Goal: Task Accomplishment & Management: Use online tool/utility

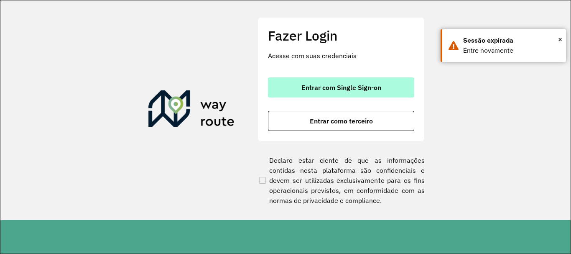
click at [368, 88] on span "Entrar com Single Sign-on" at bounding box center [342, 87] width 80 height 7
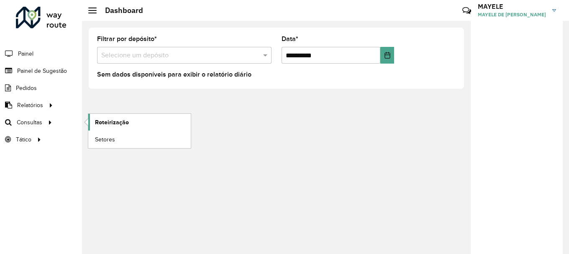
click at [104, 124] on span "Roteirização" at bounding box center [112, 122] width 34 height 9
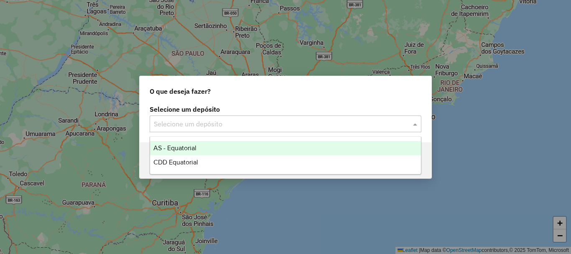
click at [209, 128] on input "text" at bounding box center [277, 124] width 247 height 10
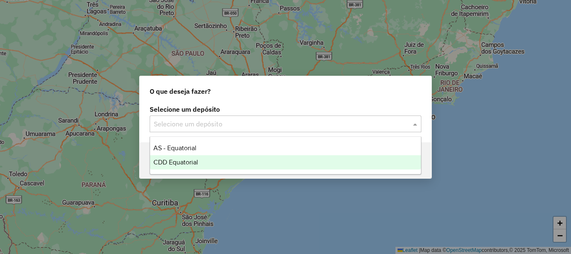
click at [180, 160] on span "CDD Equatorial" at bounding box center [176, 162] width 45 height 7
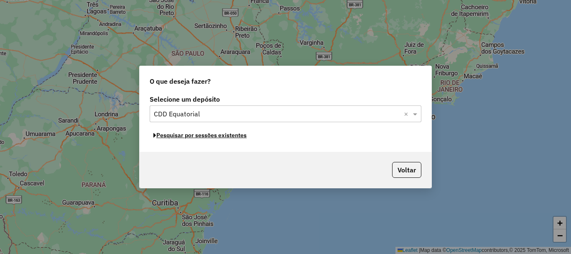
click at [216, 136] on button "Pesquisar por sessões existentes" at bounding box center [200, 135] width 101 height 13
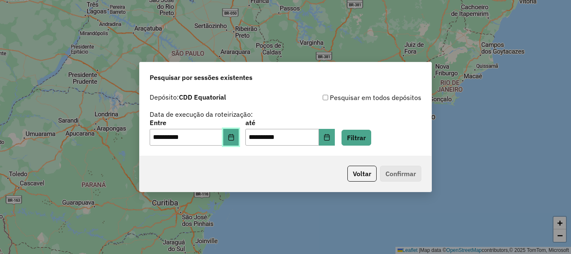
click at [233, 139] on icon "Choose Date" at bounding box center [231, 137] width 7 height 7
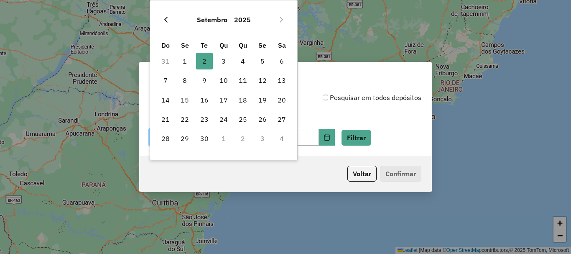
click at [172, 18] on button "Previous Month" at bounding box center [165, 19] width 13 height 13
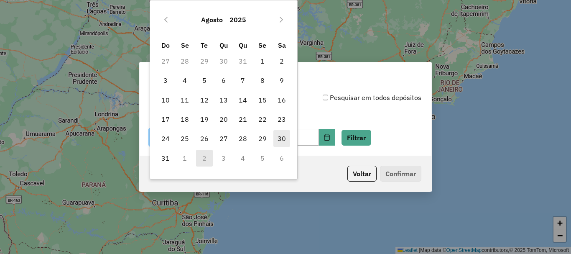
click at [284, 138] on span "30" at bounding box center [282, 138] width 17 height 17
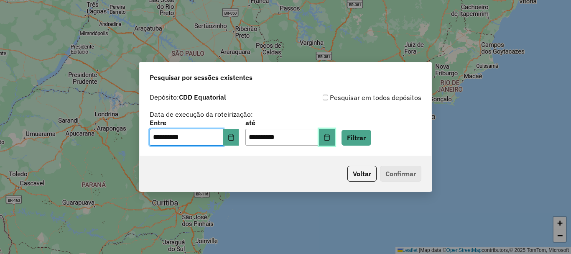
click at [331, 140] on icon "Choose Date" at bounding box center [327, 137] width 7 height 7
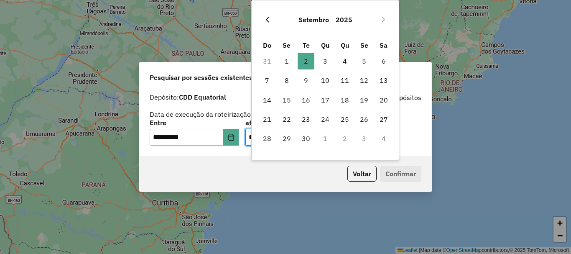
click at [268, 19] on icon "Previous Month" at bounding box center [267, 19] width 7 height 7
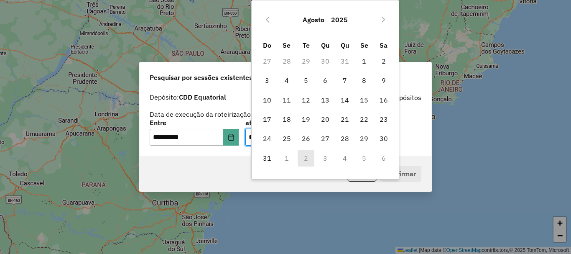
click at [268, 19] on icon "Previous Month" at bounding box center [267, 19] width 7 height 7
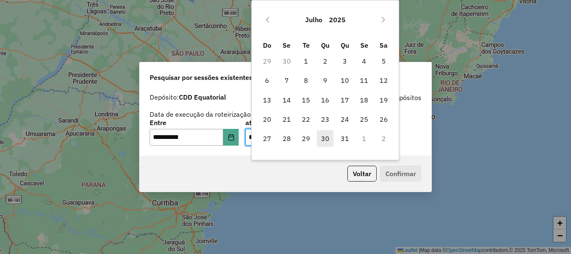
click at [328, 141] on span "30" at bounding box center [325, 138] width 17 height 17
type input "**********"
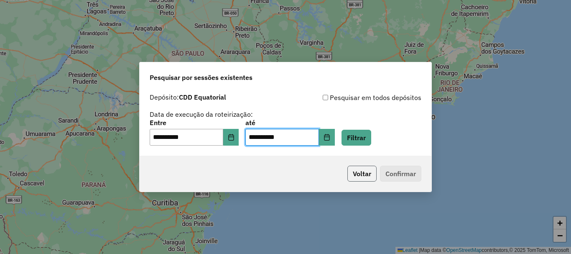
click at [357, 174] on button "Voltar" at bounding box center [362, 174] width 29 height 16
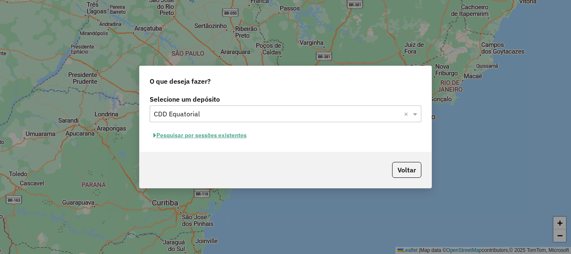
click at [364, 137] on div "Pesquisar por sessões existentes" at bounding box center [286, 135] width 272 height 13
click at [235, 135] on button "Pesquisar por sessões existentes" at bounding box center [200, 135] width 101 height 13
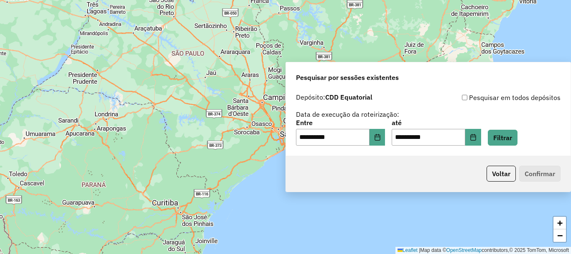
click at [235, 135] on button "Pesquisar por sessões existentes" at bounding box center [226, 132] width 71 height 9
click at [240, 138] on div "Selecione um depósito Selecione um depósito × CDD Equatorial × Pesquisar por se…" at bounding box center [286, 123] width 205 height 41
click at [236, 136] on button "Pesquisar por sessões existentes" at bounding box center [226, 132] width 71 height 9
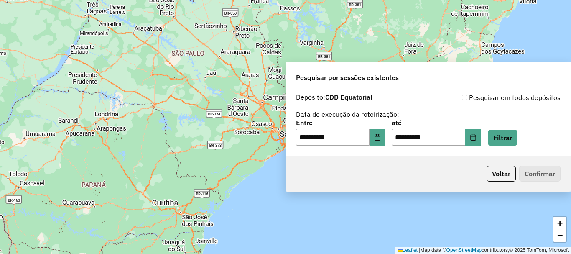
click at [235, 136] on button "Pesquisar por sessões existentes" at bounding box center [226, 132] width 71 height 9
click at [233, 136] on button "Pesquisar por sessões existentes" at bounding box center [226, 132] width 71 height 9
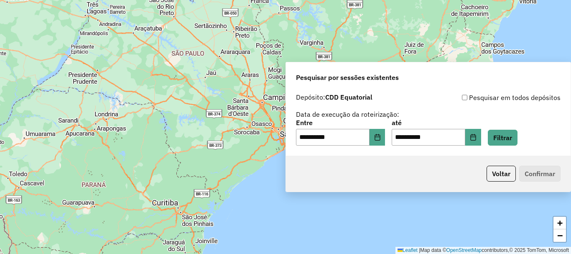
click at [233, 136] on button "Pesquisar por sessões existentes" at bounding box center [226, 132] width 71 height 9
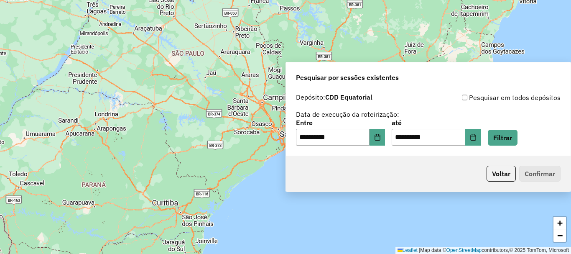
click at [233, 136] on button "Pesquisar por sessões existentes" at bounding box center [226, 132] width 71 height 9
click at [156, 161] on div "O que deseja fazer? Selecione um depósito Selecione um depósito × CDD Equatoria…" at bounding box center [285, 127] width 571 height 254
click at [238, 134] on button "Pesquisar por sessões existentes" at bounding box center [226, 132] width 71 height 9
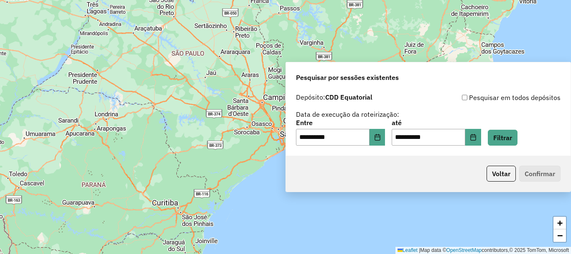
click at [237, 134] on button "Pesquisar por sessões existentes" at bounding box center [226, 132] width 71 height 9
click at [226, 134] on button "Pesquisar por sessões existentes" at bounding box center [226, 132] width 71 height 9
click at [248, 134] on button "Pesquisar por sessões existentes" at bounding box center [226, 132] width 71 height 9
click at [244, 136] on button "Pesquisar por sessões existentes" at bounding box center [226, 132] width 71 height 9
click at [233, 139] on div "Selecione um depósito Selecione um depósito × CDD Equatorial × Pesquisar por se…" at bounding box center [286, 123] width 205 height 41
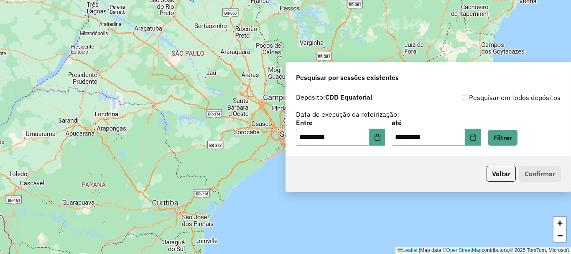
click at [233, 139] on div "Selecione um depósito Selecione um depósito × CDD Equatorial × Pesquisar por se…" at bounding box center [286, 123] width 205 height 41
click at [234, 139] on div "Selecione um depósito Selecione um depósito × CDD Equatorial × Pesquisar por se…" at bounding box center [286, 123] width 205 height 41
click at [235, 139] on div "Selecione um depósito Selecione um depósito × CDD Equatorial × Pesquisar por se…" at bounding box center [286, 123] width 205 height 41
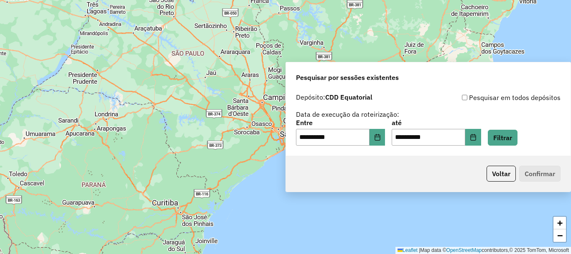
click at [235, 139] on div "Selecione um depósito Selecione um depósito × CDD Equatorial × Pesquisar por se…" at bounding box center [286, 123] width 205 height 41
click at [233, 141] on div "Selecione um depósito Selecione um depósito × CDD Equatorial × Pesquisar por se…" at bounding box center [286, 123] width 205 height 41
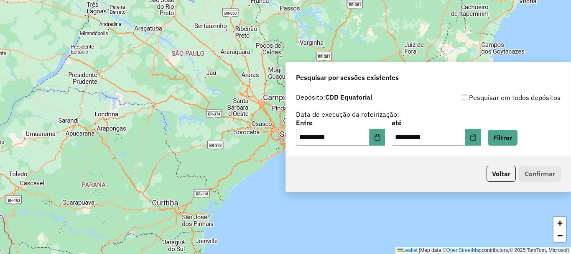
click at [362, 172] on div "O que deseja fazer? Selecione um depósito Selecione um depósito × CDD Equatoria…" at bounding box center [285, 127] width 571 height 254
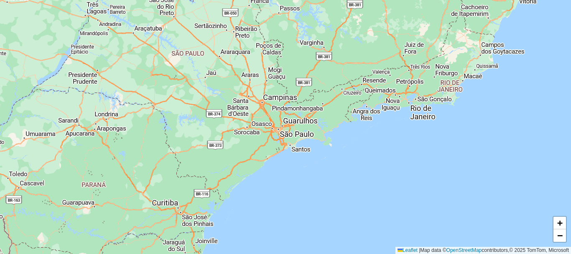
click at [323, 3] on div "+ − Leaflet | Map data © OpenStreetMap contributors,© 2025 TomTom, Microsoft" at bounding box center [285, 127] width 571 height 254
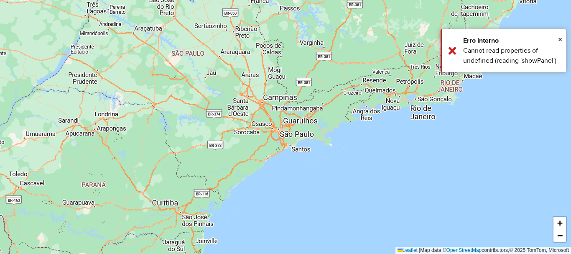
click at [323, 3] on div "+ − Leaflet | Map data © OpenStreetMap contributors,© 2025 TomTom, Microsoft" at bounding box center [285, 127] width 571 height 254
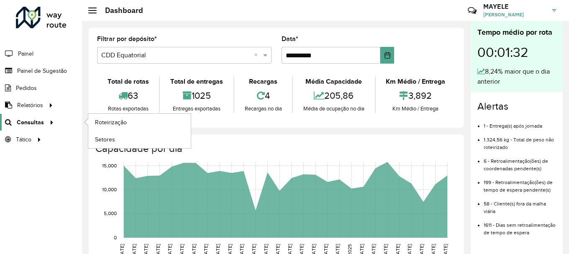
click at [26, 116] on link "Consultas" at bounding box center [28, 122] width 56 height 17
click at [106, 123] on span "Roteirização" at bounding box center [112, 122] width 34 height 9
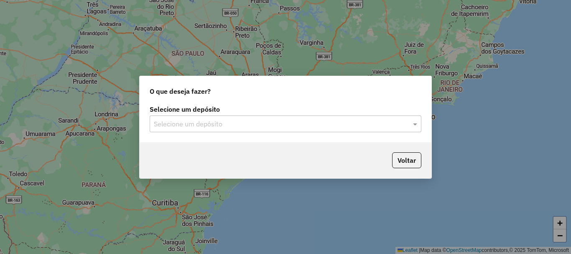
click at [172, 121] on input "text" at bounding box center [277, 124] width 247 height 10
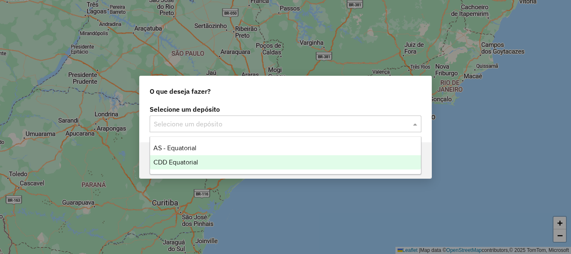
click at [184, 162] on span "CDD Equatorial" at bounding box center [176, 162] width 45 height 7
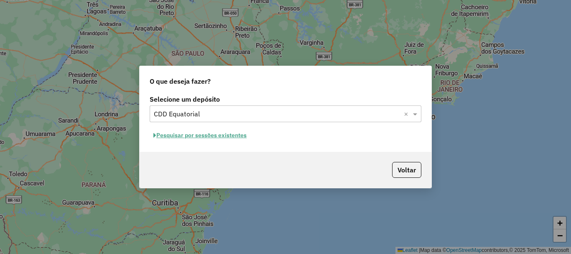
click at [222, 139] on button "Pesquisar por sessões existentes" at bounding box center [200, 135] width 101 height 13
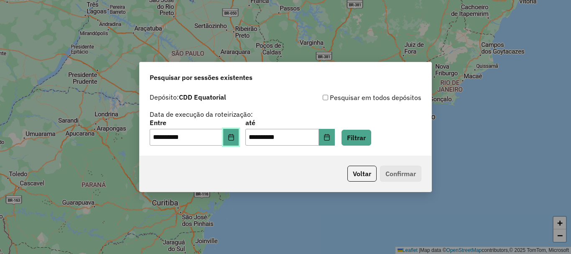
click at [234, 136] on icon "Choose Date" at bounding box center [230, 137] width 5 height 7
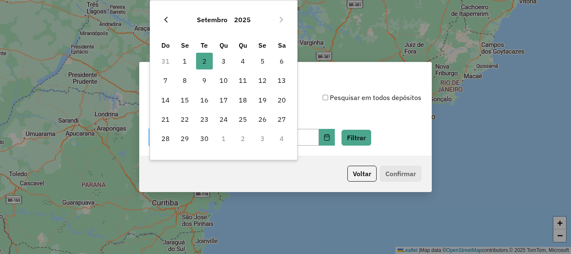
click at [165, 22] on icon "Previous Month" at bounding box center [166, 19] width 7 height 7
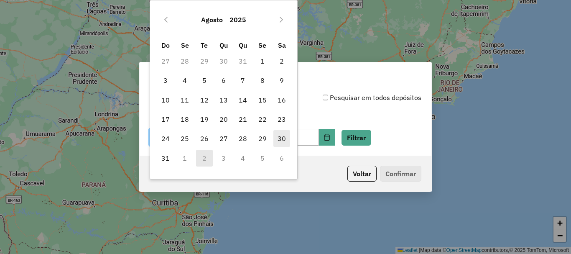
click at [276, 141] on span "30" at bounding box center [282, 138] width 17 height 17
type input "**********"
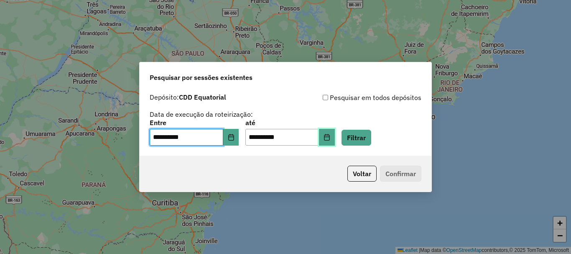
click at [335, 139] on button "Choose Date" at bounding box center [327, 137] width 16 height 17
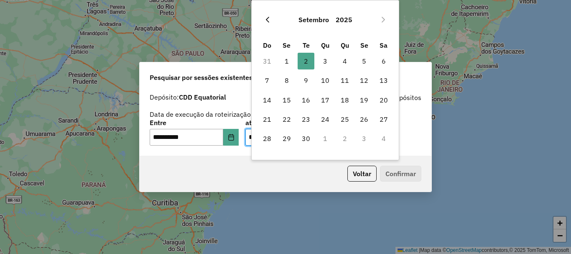
click at [265, 18] on icon "Previous Month" at bounding box center [267, 19] width 7 height 7
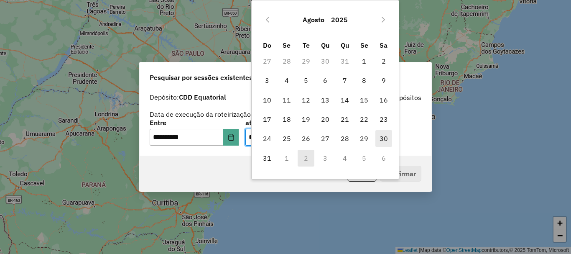
click at [380, 134] on span "30" at bounding box center [384, 138] width 17 height 17
type input "**********"
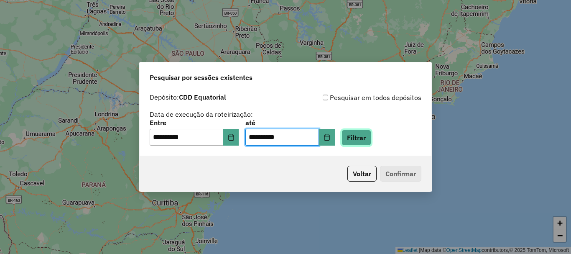
click at [372, 142] on button "Filtrar" at bounding box center [357, 138] width 30 height 16
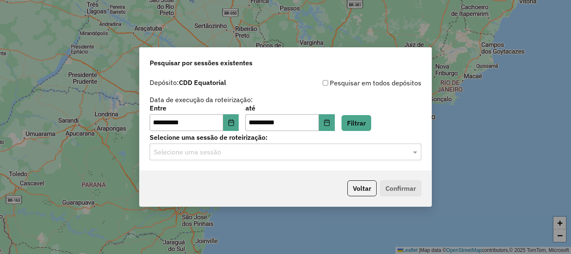
click at [218, 154] on input "text" at bounding box center [277, 152] width 247 height 10
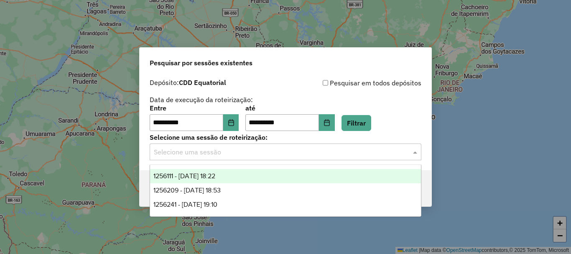
click at [204, 169] on div "1256111 - 30/08/2025 18:22" at bounding box center [285, 176] width 271 height 14
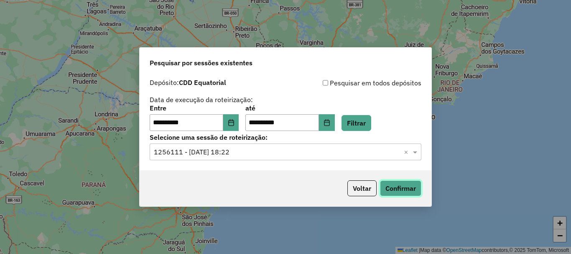
click at [419, 183] on button "Confirmar" at bounding box center [400, 188] width 41 height 16
click at [275, 154] on input "text" at bounding box center [277, 152] width 247 height 10
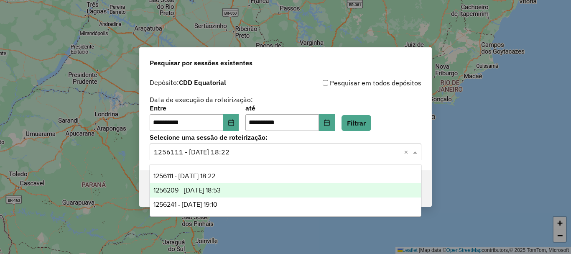
click at [242, 186] on div "1256209 - 30/08/2025 18:53" at bounding box center [285, 190] width 271 height 14
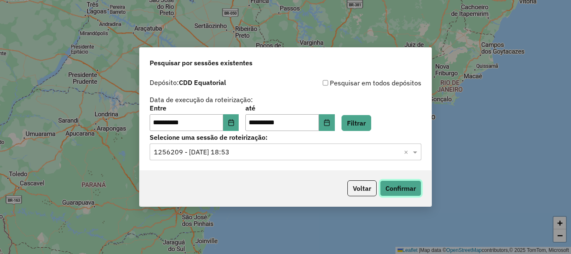
click at [412, 195] on button "Confirmar" at bounding box center [400, 188] width 41 height 16
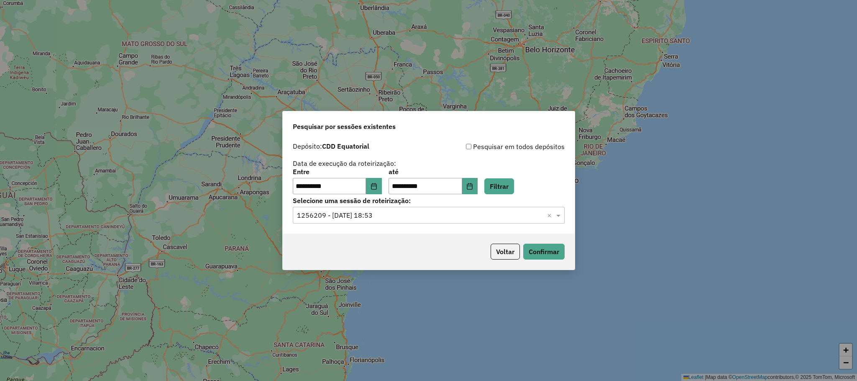
click at [418, 226] on div "**********" at bounding box center [429, 186] width 292 height 96
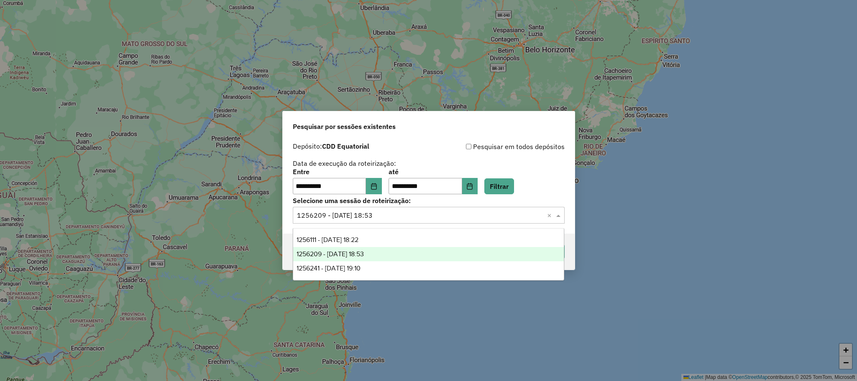
click at [418, 215] on input "text" at bounding box center [420, 215] width 247 height 10
click at [379, 254] on div "1256241 - 30/08/2025 19:10" at bounding box center [428, 268] width 271 height 14
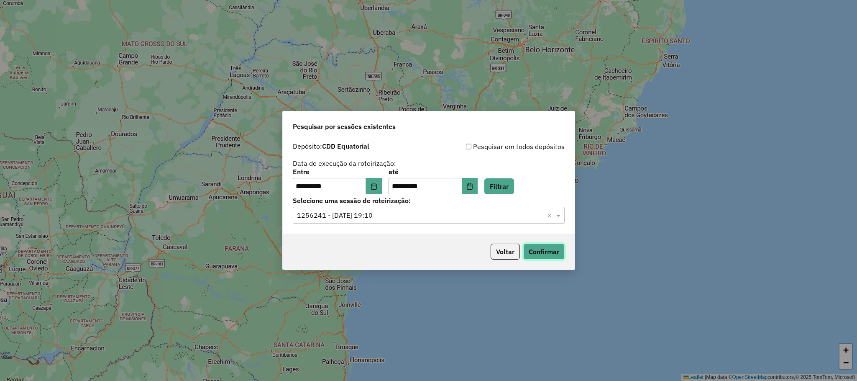
click at [556, 254] on button "Confirmar" at bounding box center [543, 251] width 41 height 16
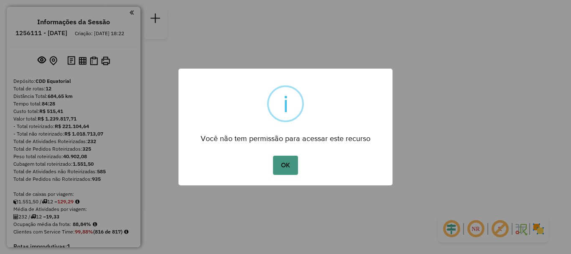
click at [290, 169] on button "OK" at bounding box center [285, 165] width 25 height 19
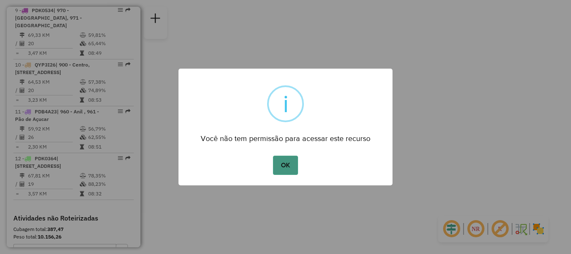
click at [293, 160] on button "OK" at bounding box center [285, 165] width 25 height 19
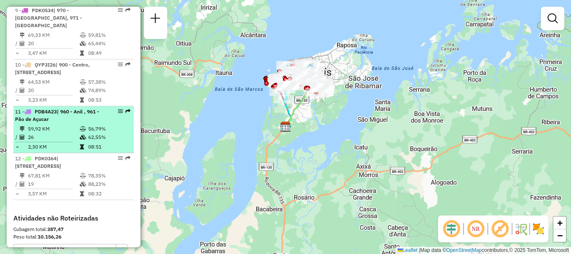
click at [88, 141] on td "62,55%" at bounding box center [109, 137] width 42 height 8
select select "**********"
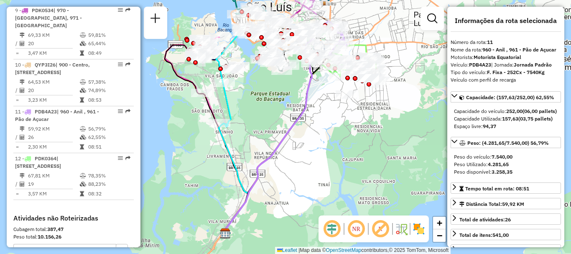
click at [421, 231] on img at bounding box center [419, 228] width 13 height 13
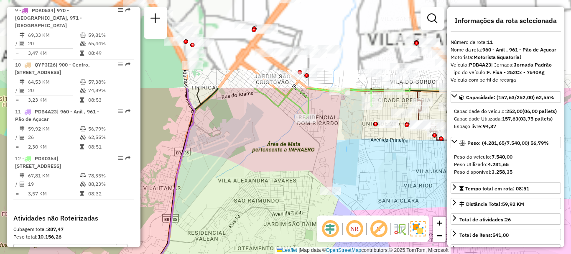
drag, startPoint x: 359, startPoint y: 100, endPoint x: 383, endPoint y: 214, distance: 116.3
click at [383, 214] on div "Janela de atendimento Grade de atendimento Capacidade Transportadoras Veículos …" at bounding box center [285, 127] width 571 height 254
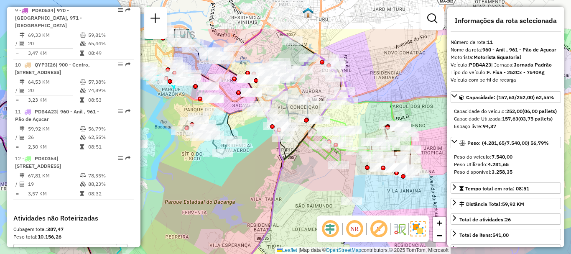
drag, startPoint x: 357, startPoint y: 126, endPoint x: 367, endPoint y: 178, distance: 52.9
click at [367, 170] on div at bounding box center [367, 167] width 5 height 5
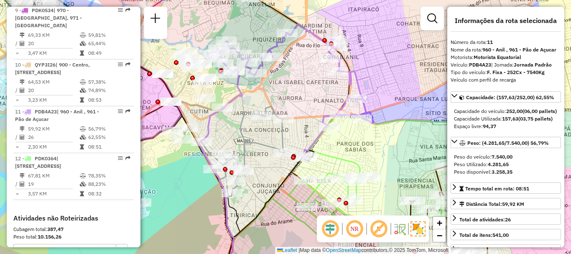
drag, startPoint x: 355, startPoint y: 110, endPoint x: 386, endPoint y: 125, distance: 33.9
click at [374, 125] on icon at bounding box center [291, 92] width 166 height 137
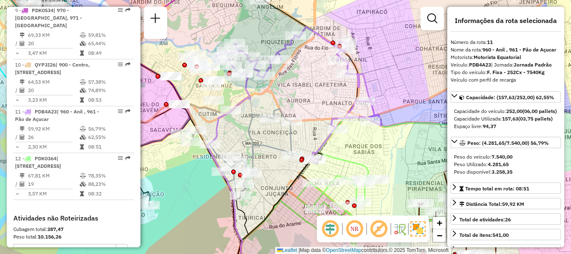
click at [377, 232] on em at bounding box center [379, 229] width 20 height 20
click at [352, 233] on em at bounding box center [355, 229] width 20 height 20
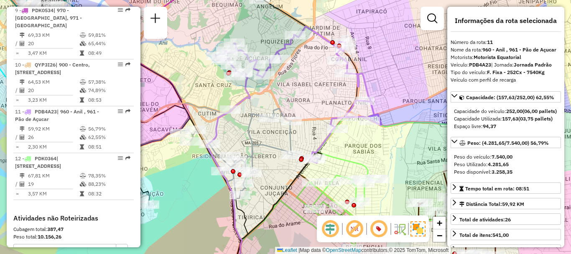
click at [333, 229] on em at bounding box center [330, 229] width 20 height 20
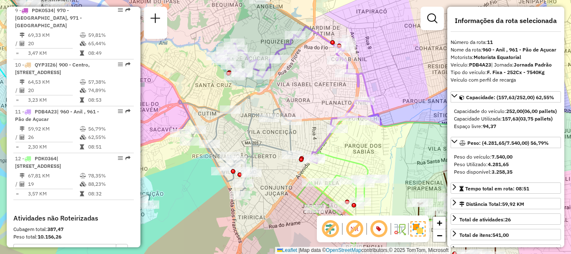
click at [333, 229] on em at bounding box center [330, 229] width 20 height 20
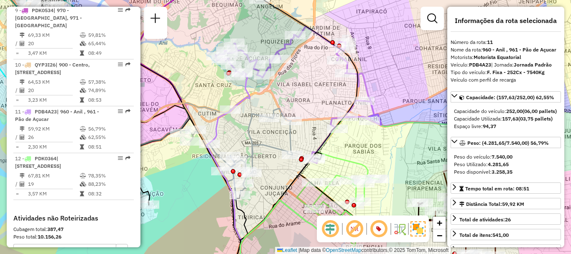
click at [362, 231] on em at bounding box center [355, 229] width 20 height 20
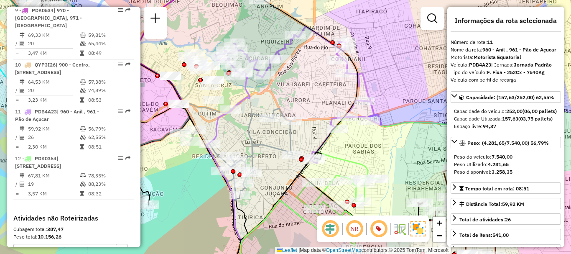
click at [362, 231] on em at bounding box center [355, 229] width 20 height 20
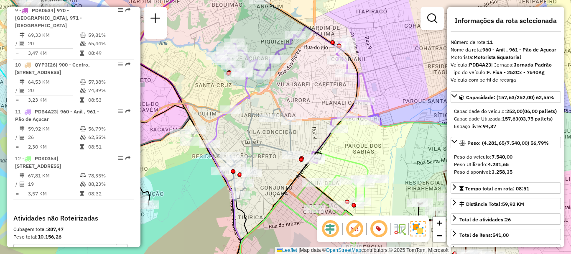
click at [362, 231] on em at bounding box center [355, 229] width 20 height 20
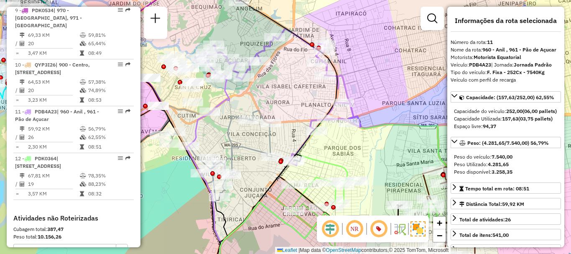
drag, startPoint x: 394, startPoint y: 147, endPoint x: 373, endPoint y: 149, distance: 20.6
click at [373, 149] on div "Janela de atendimento Grade de atendimento Capacidade Transportadoras Veículos …" at bounding box center [285, 127] width 571 height 254
click at [359, 225] on em at bounding box center [355, 229] width 20 height 20
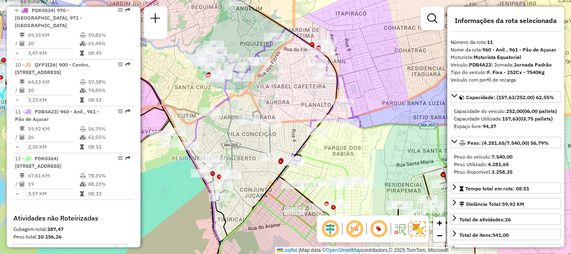
click at [359, 225] on em at bounding box center [355, 229] width 20 height 20
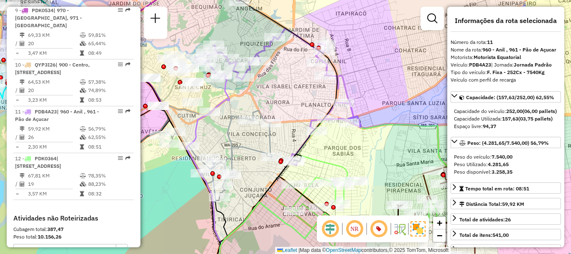
click at [378, 228] on em at bounding box center [379, 229] width 20 height 20
click at [376, 232] on em at bounding box center [379, 229] width 20 height 20
click at [358, 232] on em at bounding box center [355, 229] width 20 height 20
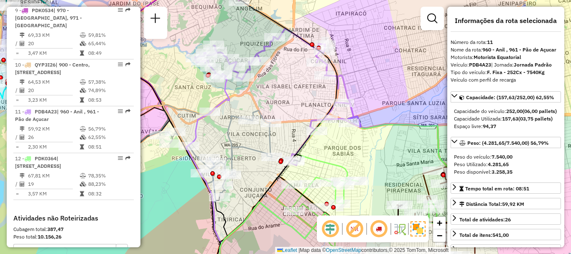
click at [358, 232] on em at bounding box center [355, 229] width 20 height 20
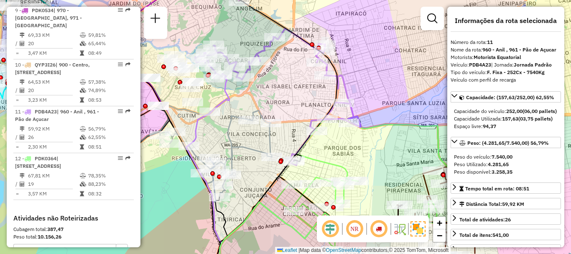
click at [336, 231] on em at bounding box center [330, 229] width 20 height 20
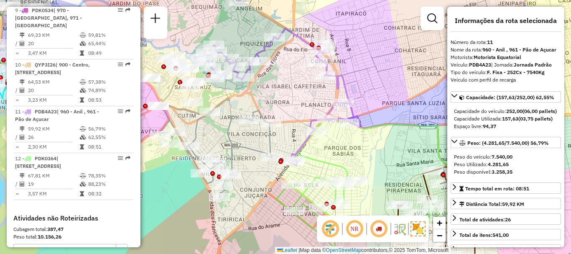
click at [336, 231] on em at bounding box center [330, 229] width 20 height 20
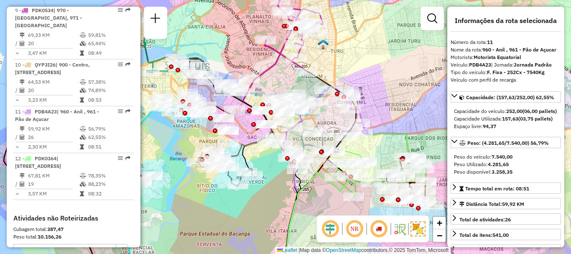
click at [380, 149] on div "Janela de atendimento Grade de atendimento Capacidade Transportadoras Veículos …" at bounding box center [285, 127] width 571 height 254
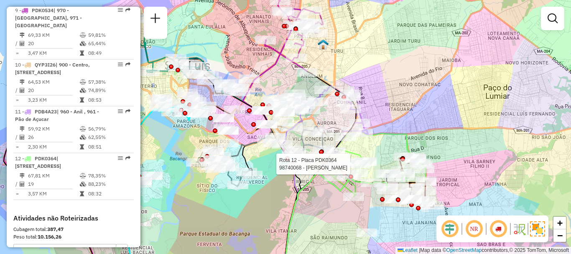
select select "**********"
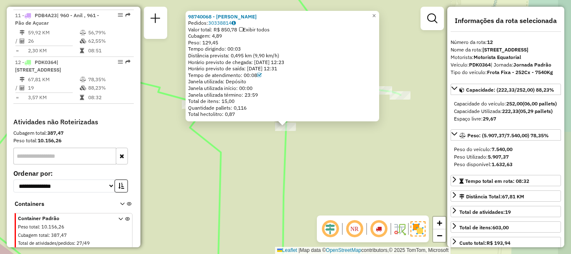
scroll to position [800, 0]
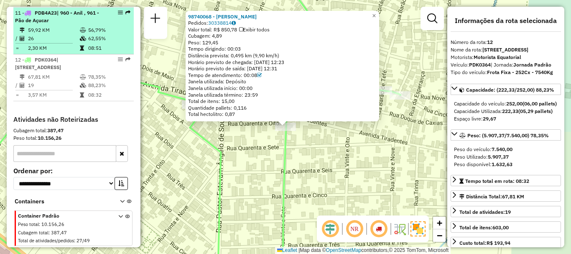
click at [103, 37] on td "62,55%" at bounding box center [109, 38] width 42 height 8
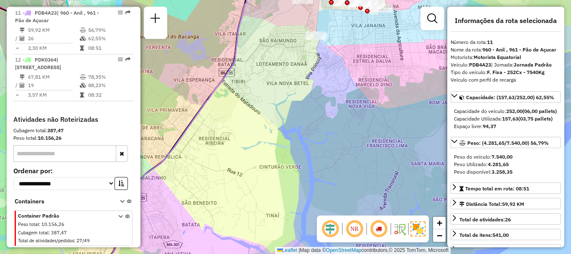
click at [345, 154] on div "Janela de atendimento Grade de atendimento Capacidade Transportadoras Veículos …" at bounding box center [285, 127] width 571 height 254
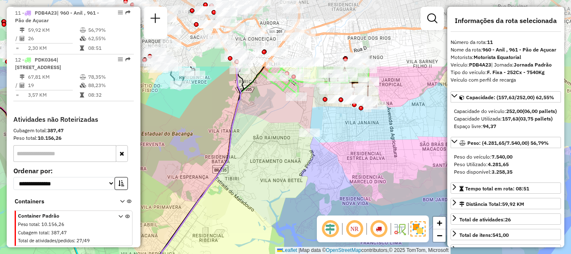
drag, startPoint x: 355, startPoint y: 172, endPoint x: 337, endPoint y: 233, distance: 63.7
click at [342, 254] on html "Aguarde... Pop-up bloqueado! Seu navegador bloqueou automáticamente a abertura …" at bounding box center [285, 127] width 571 height 254
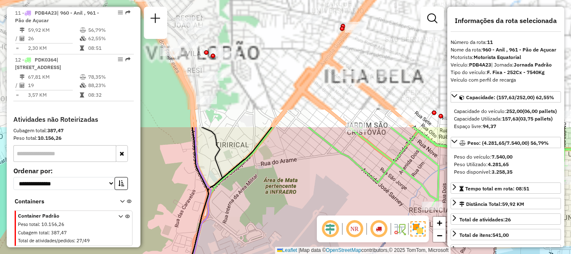
drag, startPoint x: 264, startPoint y: 129, endPoint x: 286, endPoint y: 192, distance: 67.0
click at [223, 254] on html "Aguarde... Pop-up bloqueado! Seu navegador bloqueou automáticamente a abertura …" at bounding box center [285, 127] width 571 height 254
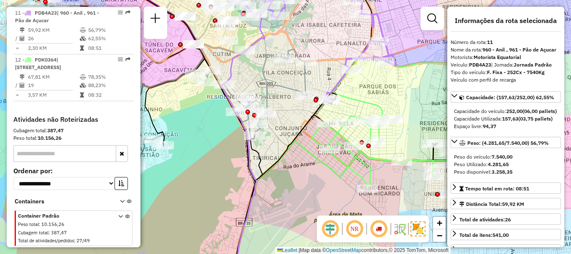
click at [353, 231] on em at bounding box center [355, 229] width 20 height 20
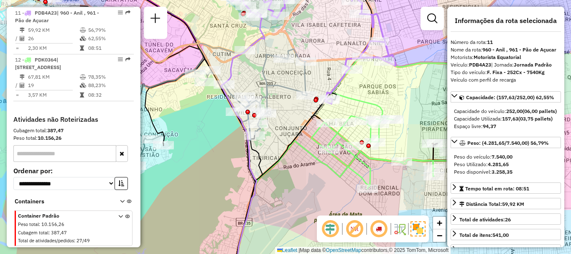
click at [353, 231] on em at bounding box center [355, 229] width 20 height 20
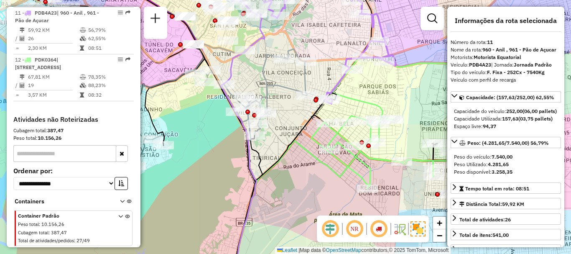
click at [332, 227] on em at bounding box center [330, 229] width 20 height 20
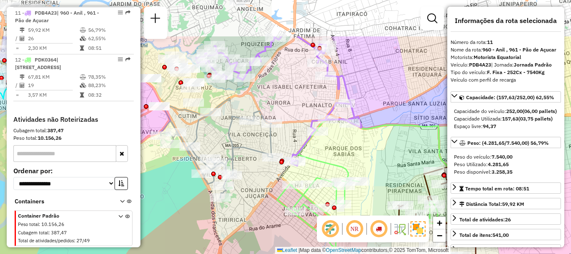
drag, startPoint x: 305, startPoint y: 158, endPoint x: 271, endPoint y: 220, distance: 70.8
click at [271, 220] on div "Janela de atendimento Grade de atendimento Capacidade Transportadoras Veículos …" at bounding box center [285, 127] width 571 height 254
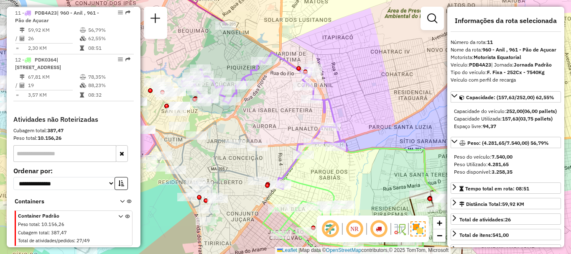
drag, startPoint x: 361, startPoint y: 164, endPoint x: 351, endPoint y: 182, distance: 20.4
click at [351, 182] on div "Janela de atendimento Grade de atendimento Capacidade Transportadoras Veículos …" at bounding box center [285, 127] width 571 height 254
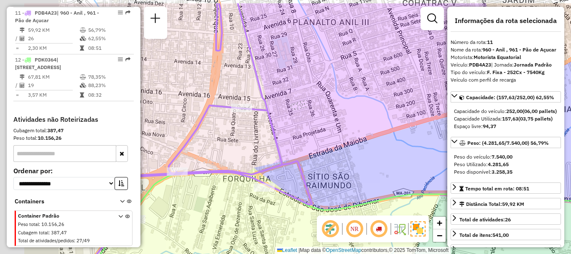
drag, startPoint x: 358, startPoint y: 152, endPoint x: 433, endPoint y: 176, distance: 79.5
click at [433, 176] on div "Janela de atendimento Grade de atendimento Capacidade Transportadoras Veículos …" at bounding box center [285, 127] width 571 height 254
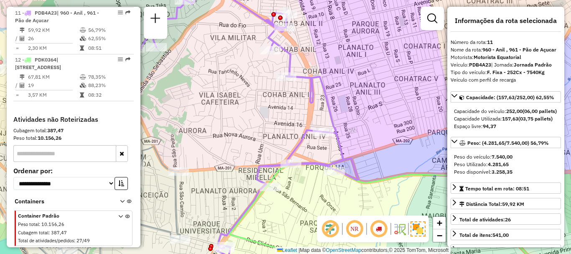
click at [377, 152] on div "Janela de atendimento Grade de atendimento Capacidade Transportadoras Veículos …" at bounding box center [285, 127] width 571 height 254
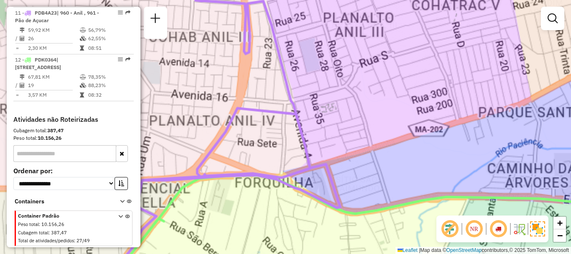
drag, startPoint x: 407, startPoint y: 154, endPoint x: 423, endPoint y: 154, distance: 15.9
click at [409, 154] on div "Janela de atendimento Grade de atendimento Capacidade Transportadoras Veículos …" at bounding box center [285, 127] width 571 height 254
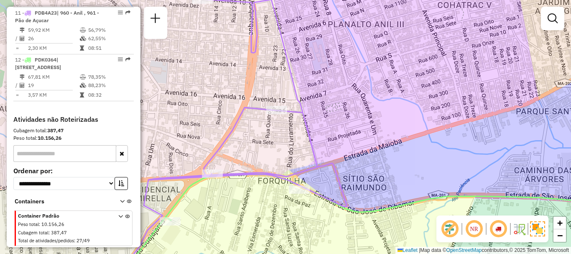
click at [443, 152] on div "Janela de atendimento Grade de atendimento Capacidade Transportadoras Veículos …" at bounding box center [285, 127] width 571 height 254
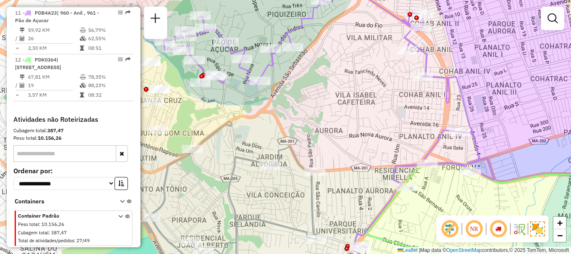
drag, startPoint x: 412, startPoint y: 151, endPoint x: 514, endPoint y: 151, distance: 102.5
click at [514, 151] on div "Janela de atendimento Grade de atendimento Capacidade Transportadoras Veículos …" at bounding box center [285, 127] width 571 height 254
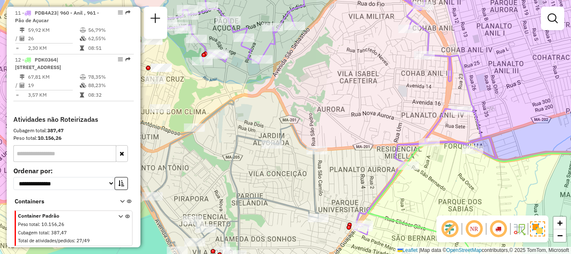
drag, startPoint x: 438, startPoint y: 204, endPoint x: 441, endPoint y: 183, distance: 21.4
click at [441, 183] on div "Janela de atendimento Grade de atendimento Capacidade Transportadoras Veículos …" at bounding box center [285, 127] width 571 height 254
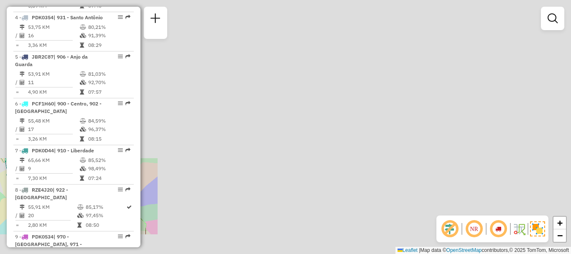
scroll to position [502, 0]
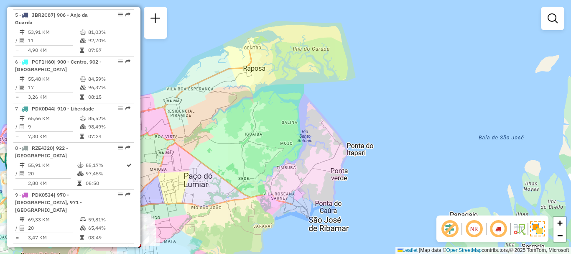
click at [450, 226] on em at bounding box center [450, 229] width 20 height 20
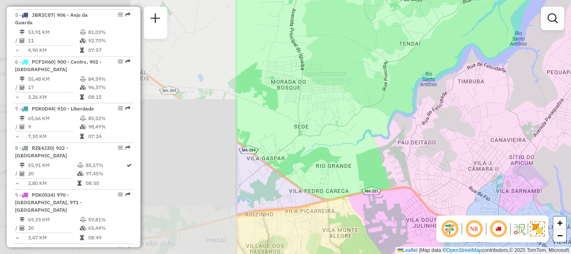
drag, startPoint x: 278, startPoint y: 191, endPoint x: 571, endPoint y: 161, distance: 294.8
click at [571, 161] on div "Janela de atendimento Grade de atendimento Capacidade Transportadoras Veículos …" at bounding box center [285, 127] width 571 height 254
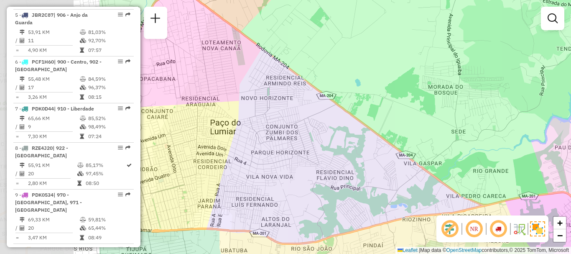
drag, startPoint x: 269, startPoint y: 137, endPoint x: 427, endPoint y: 148, distance: 158.1
click at [427, 148] on div "Janela de atendimento Grade de atendimento Capacidade Transportadoras Veículos …" at bounding box center [285, 127] width 571 height 254
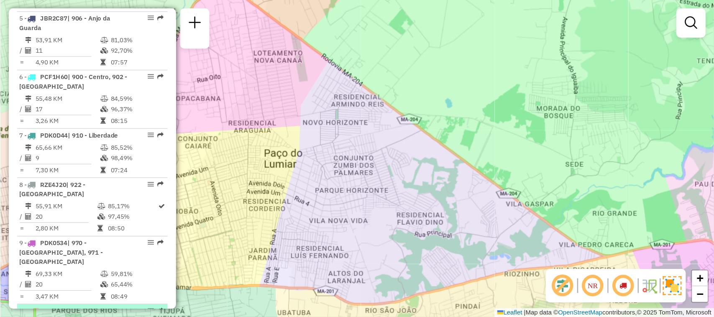
scroll to position [669, 0]
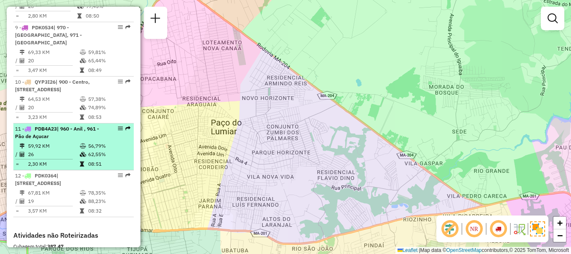
click at [97, 150] on td "56,79%" at bounding box center [109, 146] width 42 height 8
select select "**********"
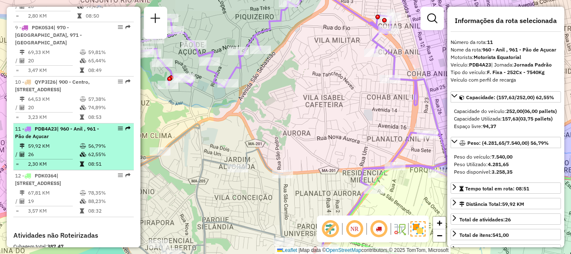
drag, startPoint x: 112, startPoint y: 143, endPoint x: 120, endPoint y: 142, distance: 8.4
click at [120, 131] on div at bounding box center [117, 128] width 25 height 5
click at [118, 131] on em at bounding box center [120, 128] width 5 height 5
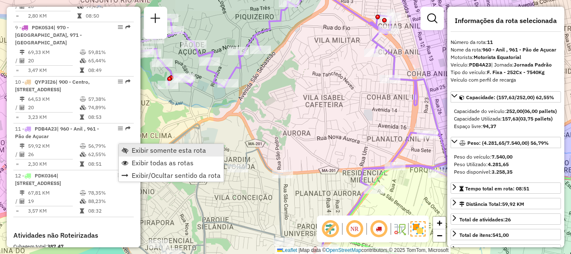
click at [200, 152] on span "Exibir somente esta rota" at bounding box center [169, 150] width 74 height 7
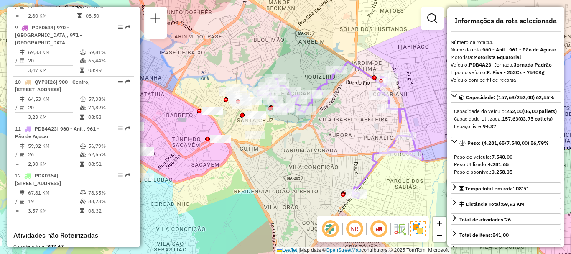
click at [360, 141] on div "Janela de atendimento Grade de atendimento Capacidade Transportadoras Veículos …" at bounding box center [285, 127] width 571 height 254
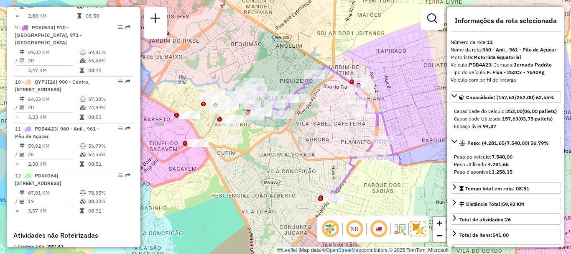
drag, startPoint x: 352, startPoint y: 143, endPoint x: 331, endPoint y: 146, distance: 20.8
click at [331, 146] on div "Janela de atendimento Grade de atendimento Capacidade Transportadoras Veículos …" at bounding box center [285, 127] width 571 height 254
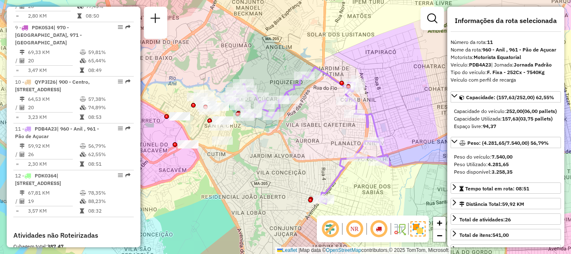
click at [325, 147] on div "Janela de atendimento Grade de atendimento Capacidade Transportadoras Veículos …" at bounding box center [285, 127] width 571 height 254
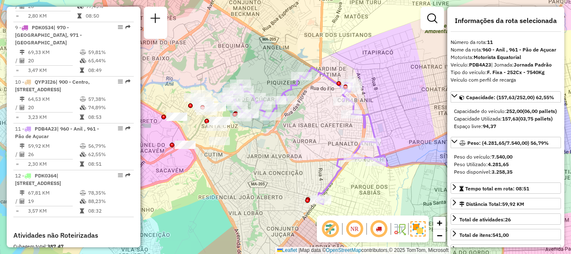
click at [355, 231] on em at bounding box center [355, 229] width 20 height 20
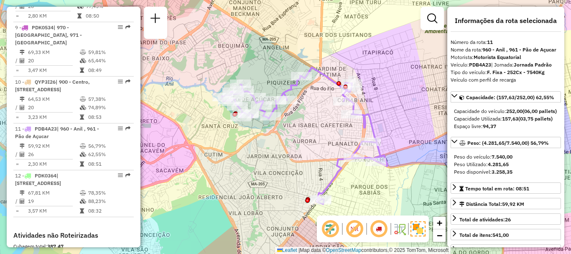
click at [327, 233] on em at bounding box center [330, 229] width 20 height 20
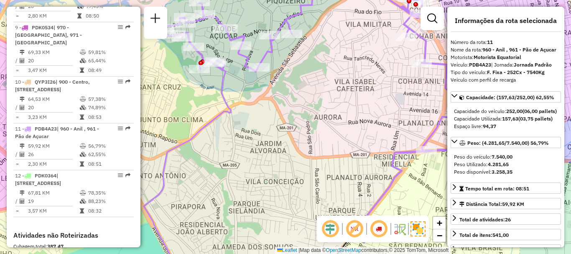
click at [351, 227] on em at bounding box center [355, 229] width 20 height 20
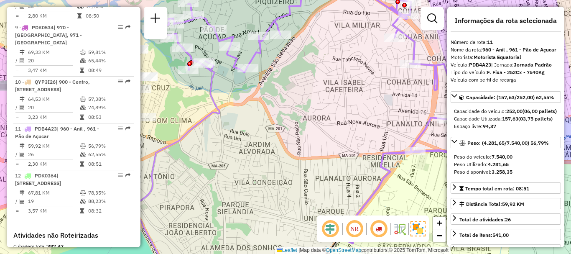
click at [310, 138] on div "Janela de atendimento Grade de atendimento Capacidade Transportadoras Veículos …" at bounding box center [285, 127] width 571 height 254
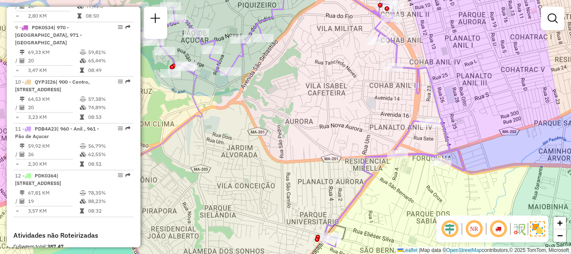
drag, startPoint x: 307, startPoint y: 146, endPoint x: 291, endPoint y: 147, distance: 16.4
click at [291, 147] on div "Janela de atendimento Grade de atendimento Capacidade Transportadoras Veículos …" at bounding box center [285, 127] width 571 height 254
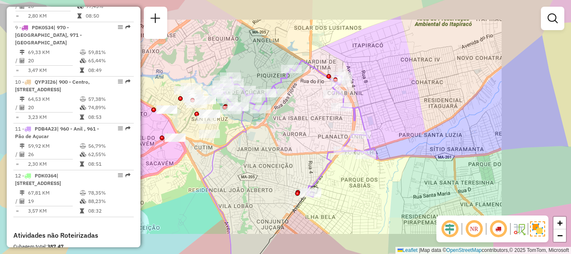
click at [305, 162] on div "Janela de atendimento Grade de atendimento Capacidade Transportadoras Veículos …" at bounding box center [285, 127] width 571 height 254
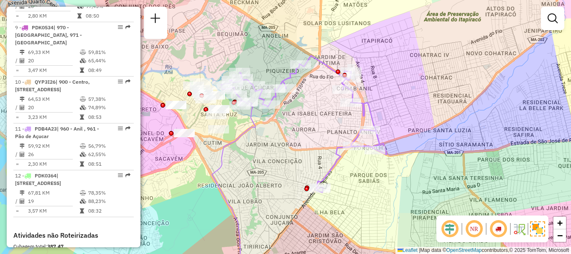
drag, startPoint x: 306, startPoint y: 162, endPoint x: 313, endPoint y: 158, distance: 8.1
click at [313, 158] on div "Janela de atendimento Grade de atendimento Capacidade Transportadoras Veículos …" at bounding box center [285, 127] width 571 height 254
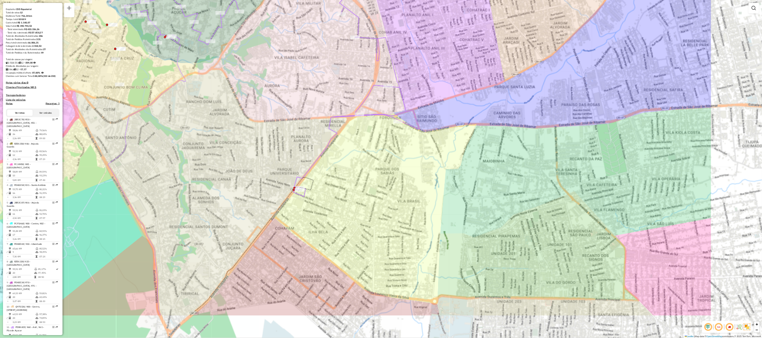
scroll to position [60, 0]
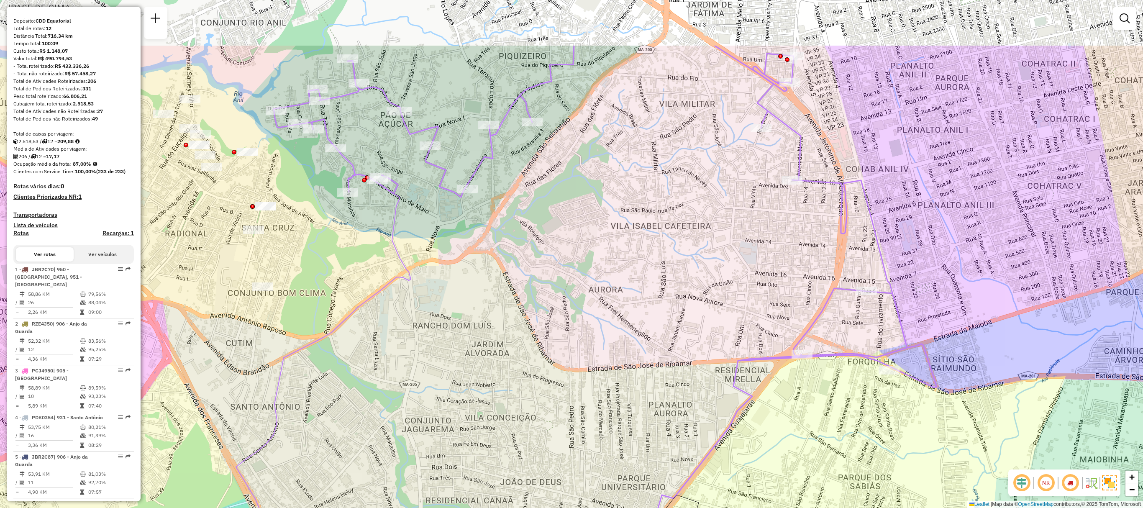
drag, startPoint x: 568, startPoint y: 0, endPoint x: 632, endPoint y: 329, distance: 335.0
click at [571, 254] on div "Janela de atendimento Grade de atendimento Capacidade Transportadoras Veículos …" at bounding box center [571, 254] width 1143 height 508
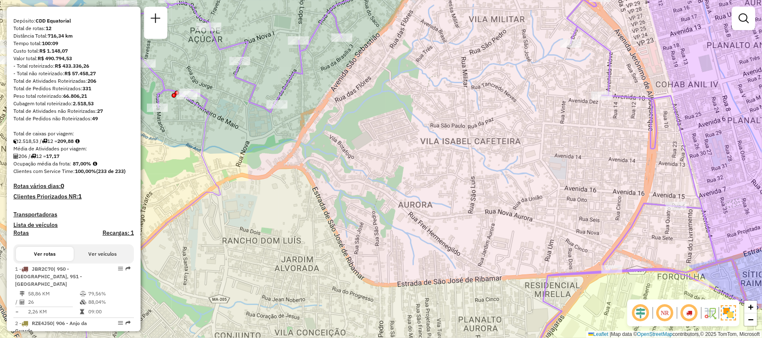
drag, startPoint x: 1127, startPoint y: 0, endPoint x: 410, endPoint y: 206, distance: 745.6
click at [412, 194] on div "Janela de atendimento Grade de atendimento Capacidade Transportadoras Veículos …" at bounding box center [381, 169] width 762 height 338
click at [410, 204] on div "Janela de atendimento Grade de atendimento Capacidade Transportadoras Veículos …" at bounding box center [381, 169] width 762 height 338
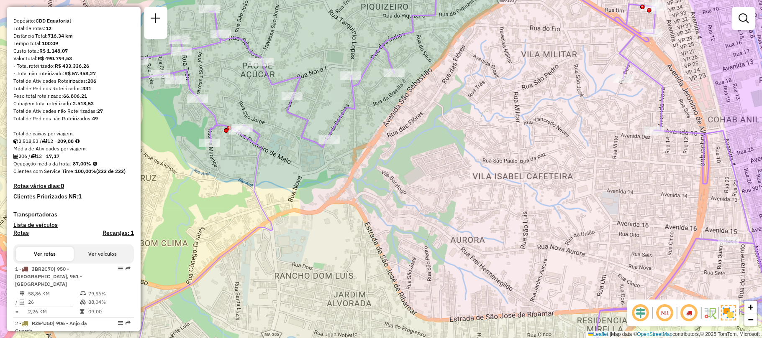
drag, startPoint x: 420, startPoint y: 201, endPoint x: 470, endPoint y: 213, distance: 51.7
click at [470, 213] on div "Janela de atendimento Grade de atendimento Capacidade Transportadoras Veículos …" at bounding box center [381, 169] width 762 height 338
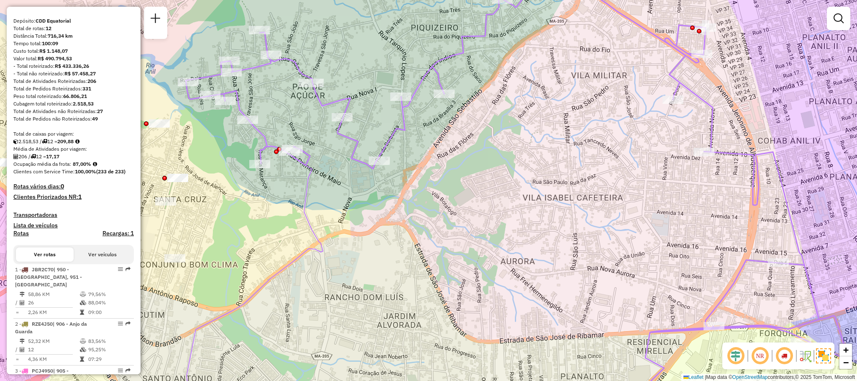
drag, startPoint x: 761, startPoint y: 0, endPoint x: 478, endPoint y: 201, distance: 347.0
click at [478, 201] on div "Janela de atendimento Grade de atendimento Capacidade Transportadoras Veículos …" at bounding box center [428, 190] width 857 height 381
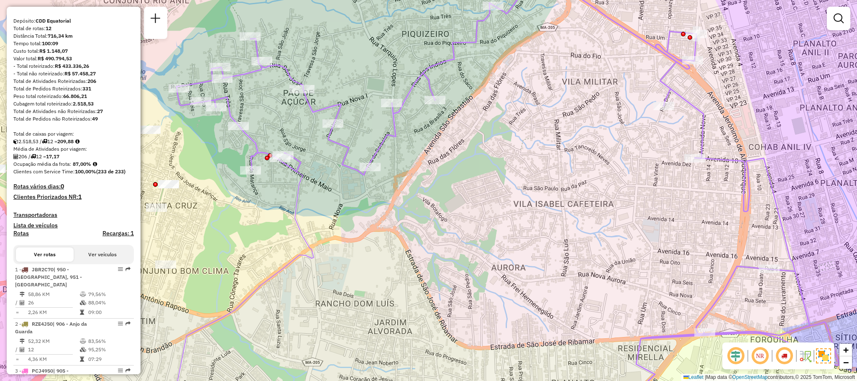
drag, startPoint x: 499, startPoint y: 201, endPoint x: 489, endPoint y: 207, distance: 11.1
click at [489, 207] on div "Janela de atendimento Grade de atendimento Capacidade Transportadoras Veículos …" at bounding box center [428, 190] width 857 height 381
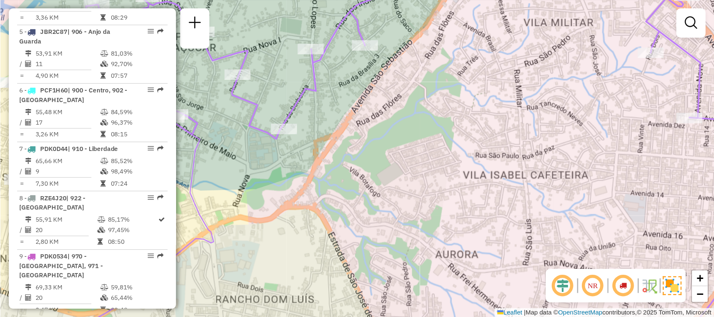
scroll to position [0, 0]
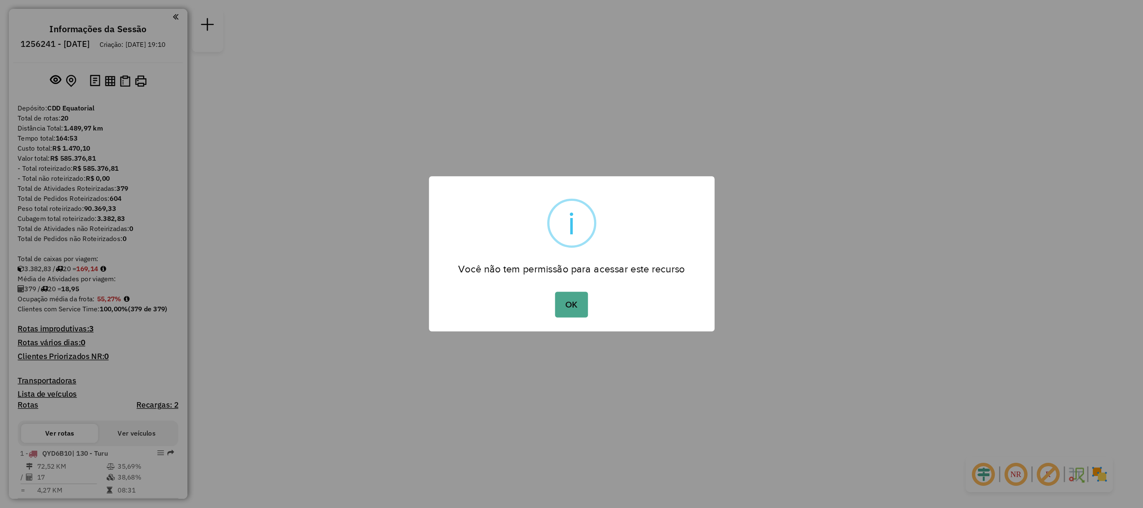
scroll to position [658, 0]
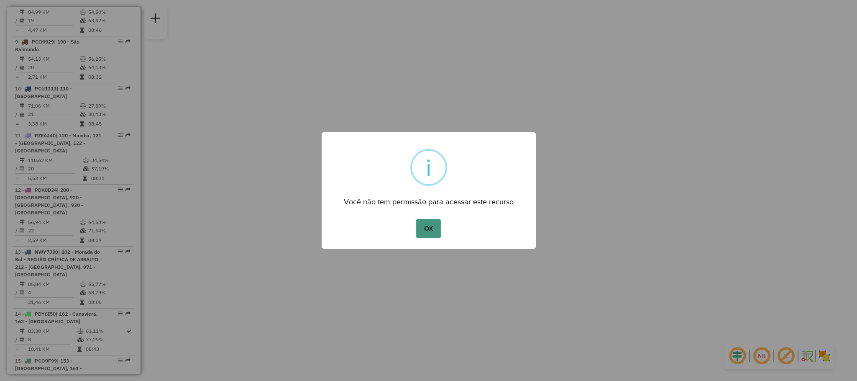
click at [436, 222] on button "OK" at bounding box center [428, 228] width 25 height 19
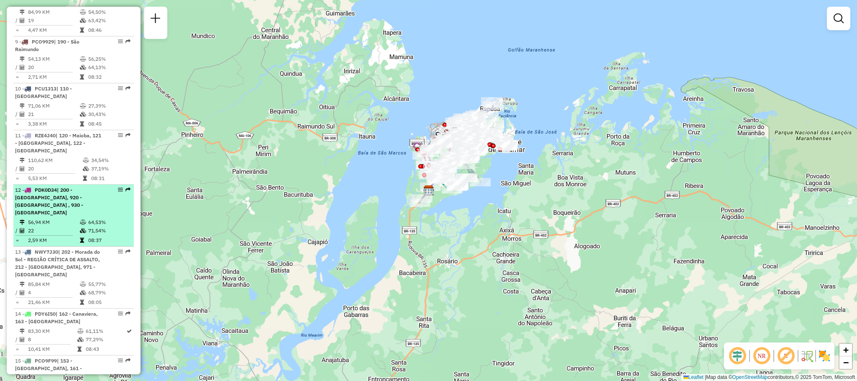
click at [74, 226] on td "22" at bounding box center [54, 230] width 52 height 8
select select "**********"
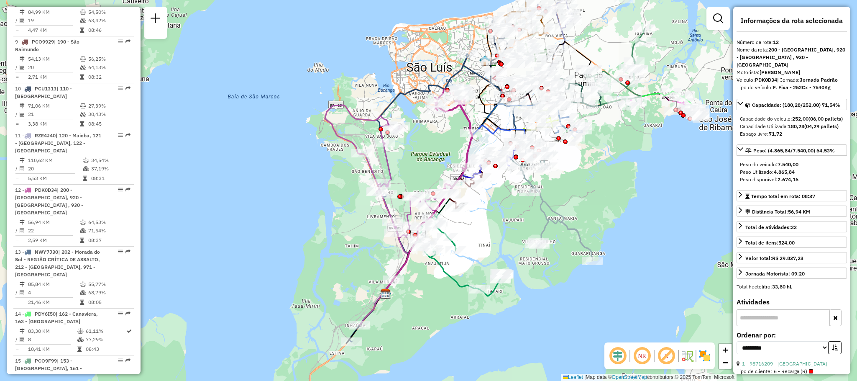
click at [621, 363] on em at bounding box center [618, 356] width 20 height 20
click at [644, 356] on em at bounding box center [642, 356] width 20 height 20
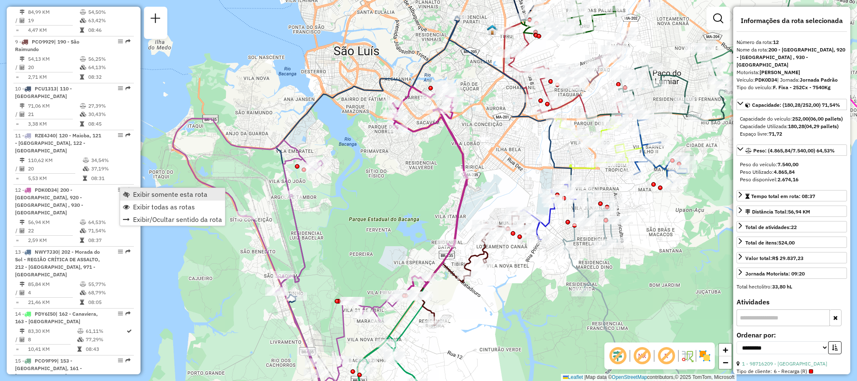
click at [168, 193] on span "Exibir somente esta rota" at bounding box center [170, 194] width 74 height 7
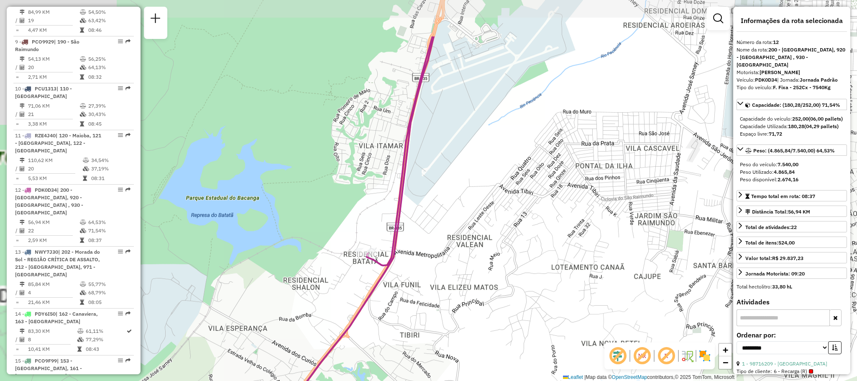
drag, startPoint x: 443, startPoint y: 201, endPoint x: 543, endPoint y: 281, distance: 127.6
click at [543, 281] on div "Janela de atendimento Grade de atendimento Capacidade Transportadoras Veículos …" at bounding box center [428, 190] width 857 height 381
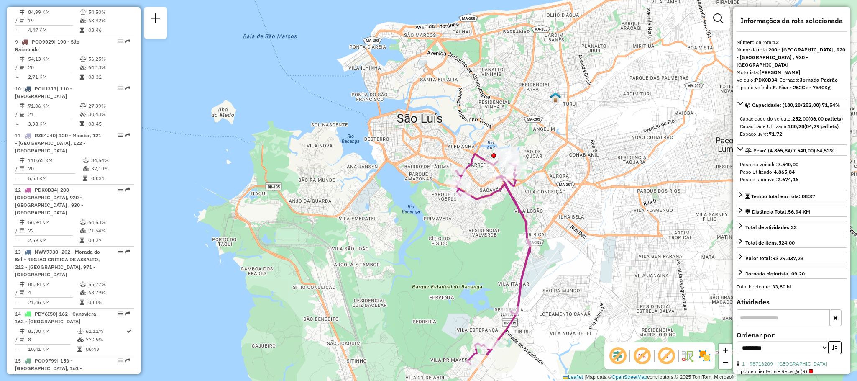
drag, startPoint x: 546, startPoint y: 236, endPoint x: 556, endPoint y: 273, distance: 38.2
click at [556, 273] on div "Janela de atendimento Grade de atendimento Capacidade Transportadoras Veículos …" at bounding box center [428, 190] width 857 height 381
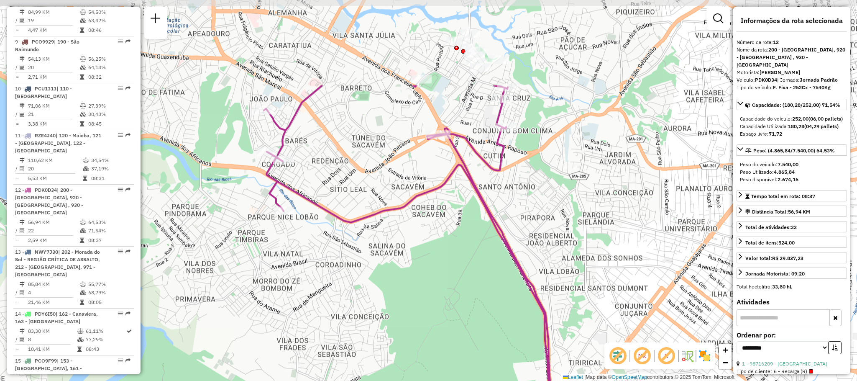
drag, startPoint x: 530, startPoint y: 193, endPoint x: 592, endPoint y: 285, distance: 111.2
click at [592, 285] on div "Janela de atendimento Grade de atendimento Capacidade Transportadoras Veículos …" at bounding box center [428, 190] width 857 height 381
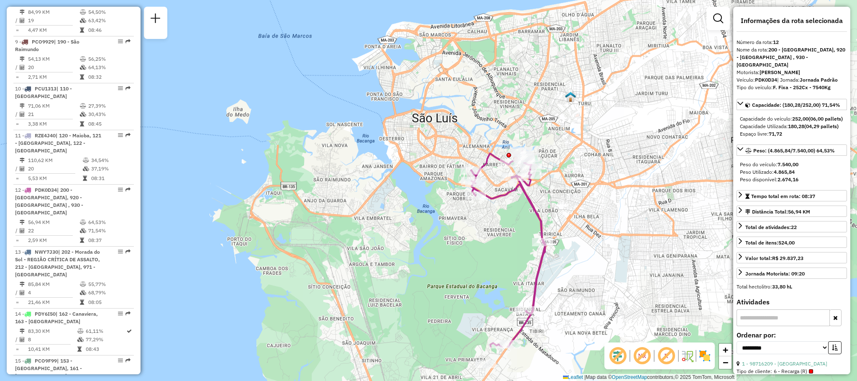
drag, startPoint x: 592, startPoint y: 268, endPoint x: 553, endPoint y: 196, distance: 82.2
click at [553, 196] on div "Janela de atendimento Grade de atendimento Capacidade Transportadoras Veículos …" at bounding box center [428, 190] width 857 height 381
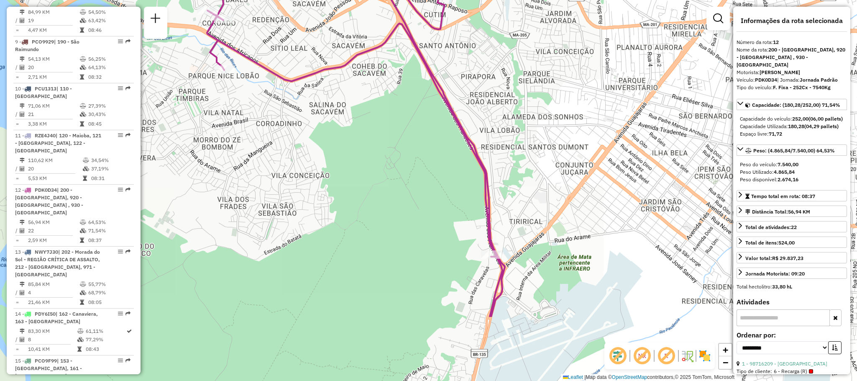
drag, startPoint x: 551, startPoint y: 206, endPoint x: 533, endPoint y: 103, distance: 104.1
click at [533, 103] on div "Janela de atendimento Grade de atendimento Capacidade Transportadoras Veículos …" at bounding box center [428, 190] width 857 height 381
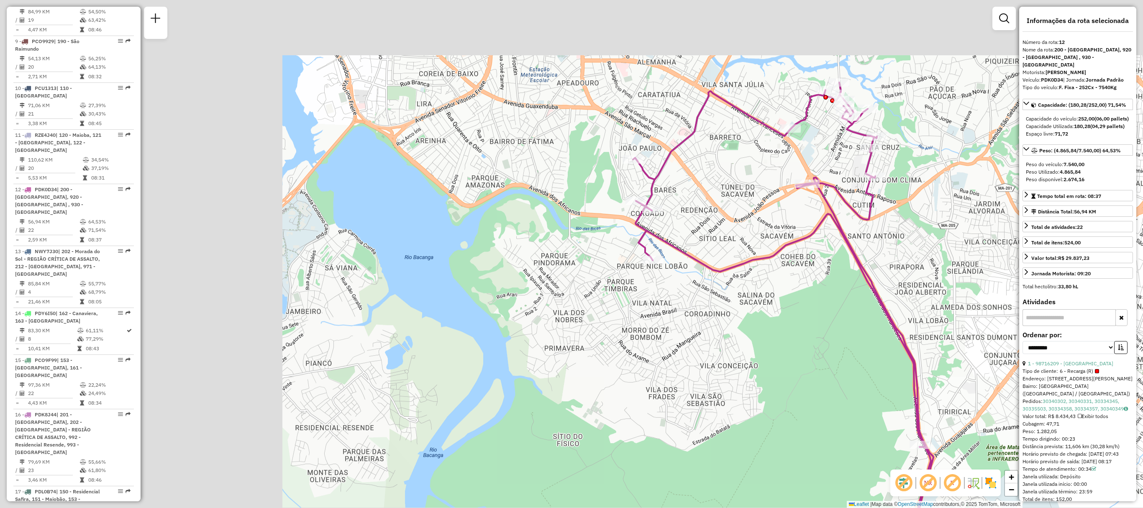
scroll to position [591, 0]
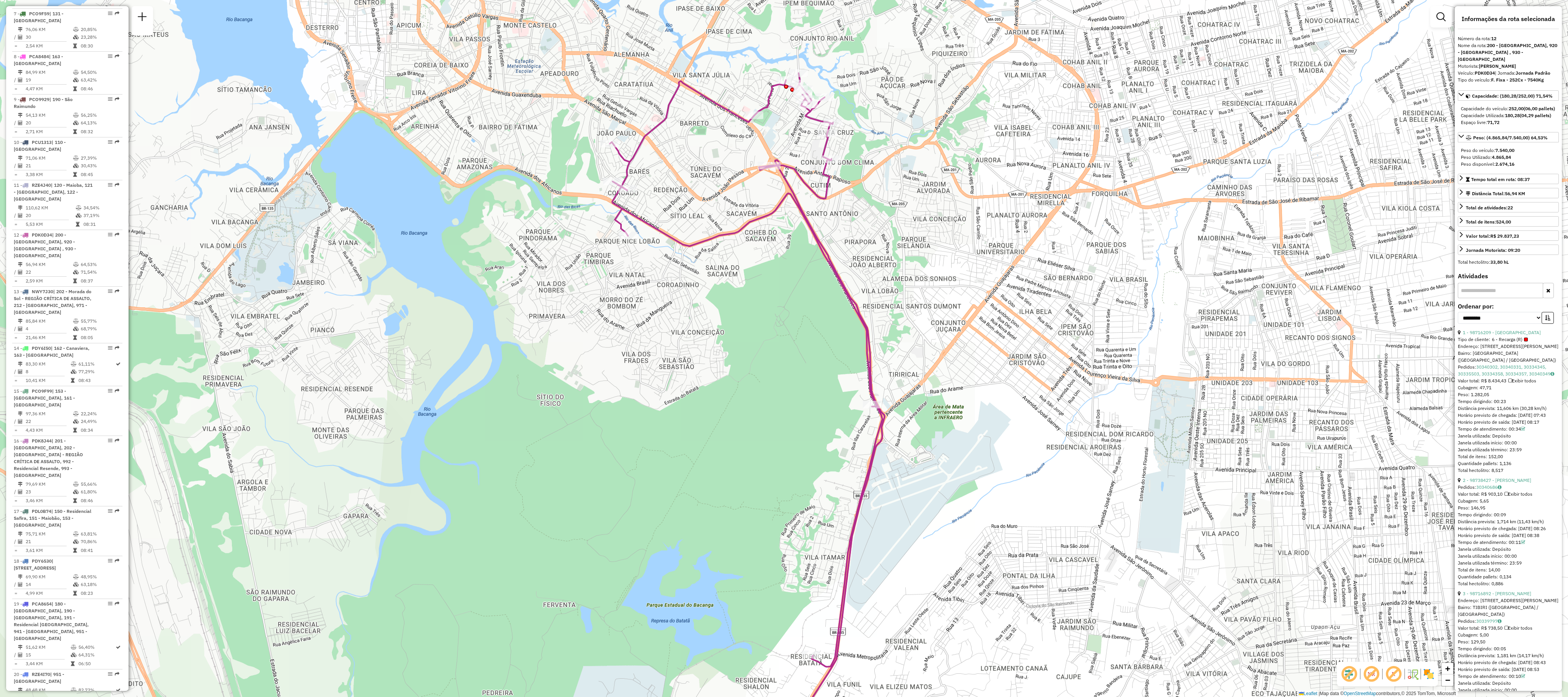
drag, startPoint x: 691, startPoint y: 23, endPoint x: 993, endPoint y: 379, distance: 466.8
click at [784, 348] on div "Janela de atendimento Grade de atendimento Capacidade Transportadoras Veículos …" at bounding box center [784, 348] width 1568 height 697
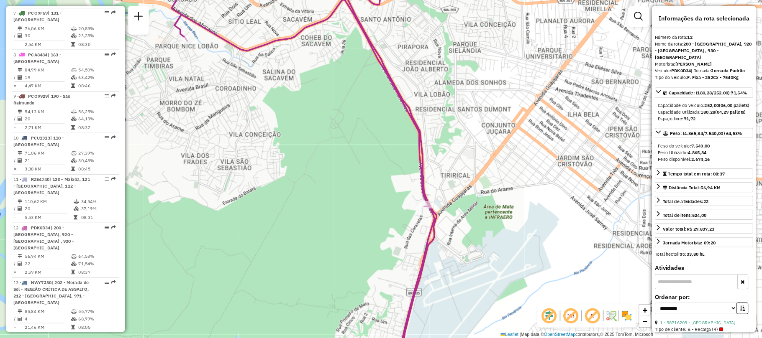
scroll to position [592, 0]
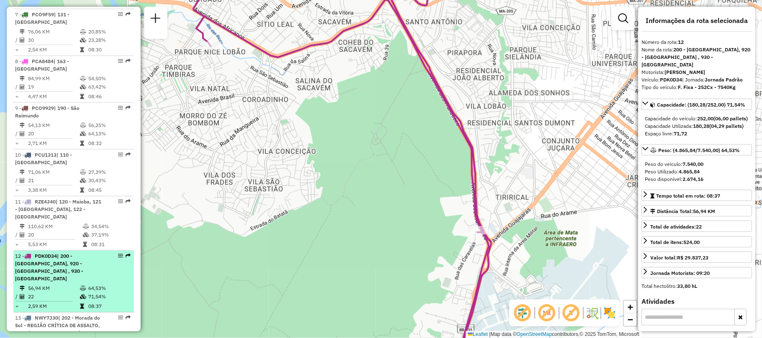
drag, startPoint x: 1269, startPoint y: 44, endPoint x: 116, endPoint y: 257, distance: 1172.1
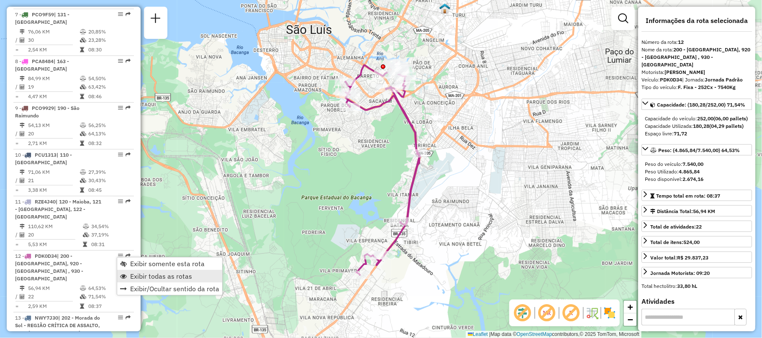
click at [139, 278] on span "Exibir todas as rotas" at bounding box center [161, 276] width 62 height 7
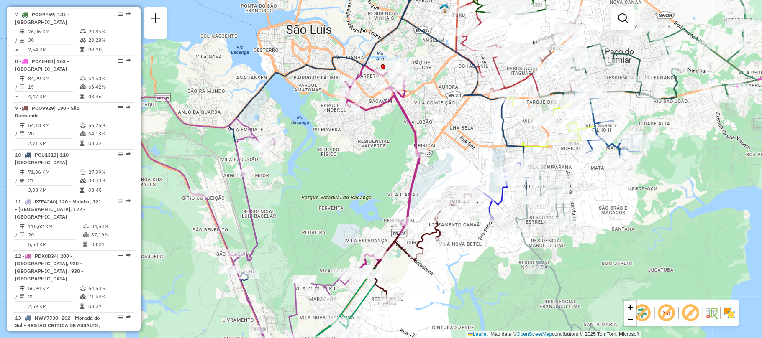
click at [646, 315] on em at bounding box center [642, 313] width 20 height 20
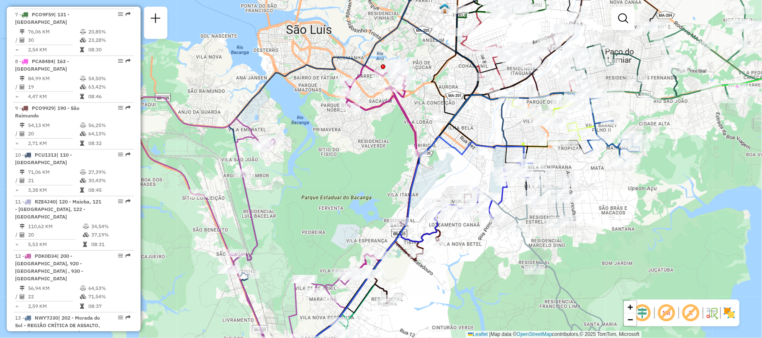
click at [665, 315] on em at bounding box center [666, 313] width 20 height 20
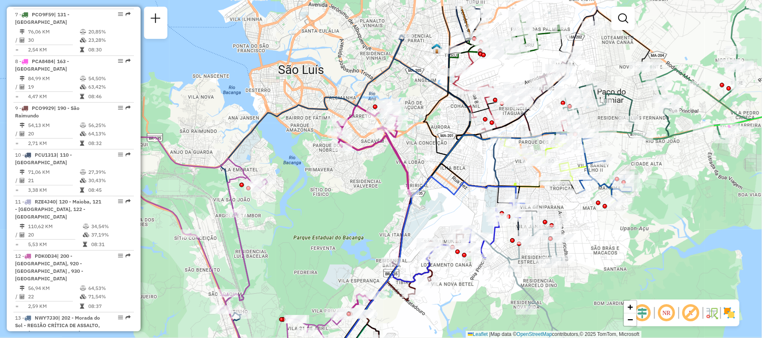
drag, startPoint x: 669, startPoint y: 243, endPoint x: 661, endPoint y: 283, distance: 40.9
click at [661, 283] on div "Janela de atendimento Grade de atendimento Capacidade Transportadoras Veículos …" at bounding box center [381, 169] width 762 height 338
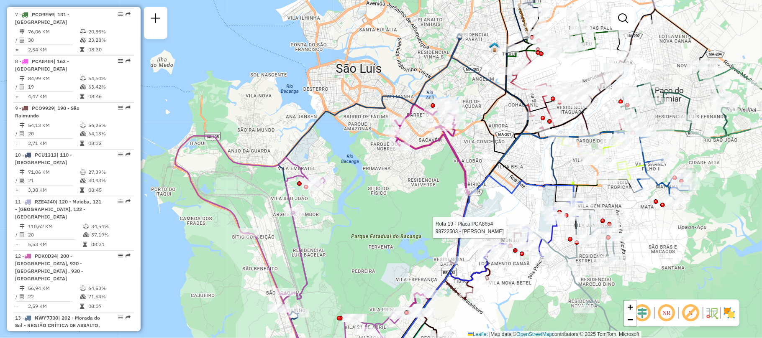
click at [687, 312] on em at bounding box center [691, 313] width 20 height 20
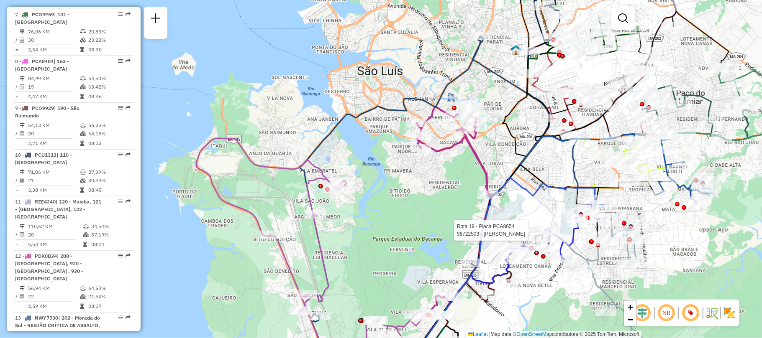
drag, startPoint x: 495, startPoint y: 199, endPoint x: 518, endPoint y: 202, distance: 23.6
click at [518, 202] on div "Rota 19 - Placa PCA8654 98722503 - LEILDA SOUSA DA SILV Janela de atendimento G…" at bounding box center [381, 169] width 762 height 338
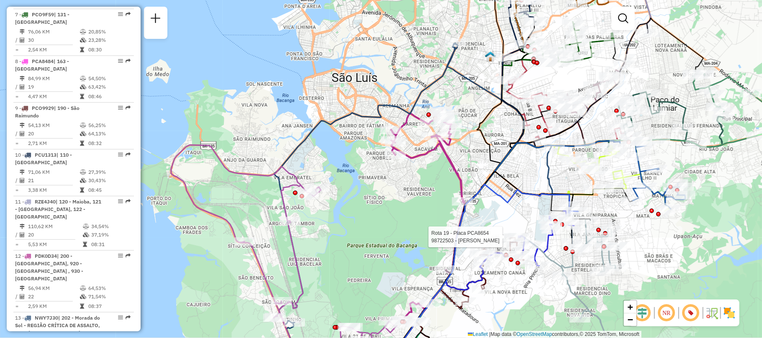
drag, startPoint x: 543, startPoint y: 204, endPoint x: 515, endPoint y: 211, distance: 28.8
click at [515, 211] on div "Rota 19 - Placa PCA8654 98722503 - LEILDA SOUSA DA SILV Janela de atendimento G…" at bounding box center [381, 169] width 762 height 338
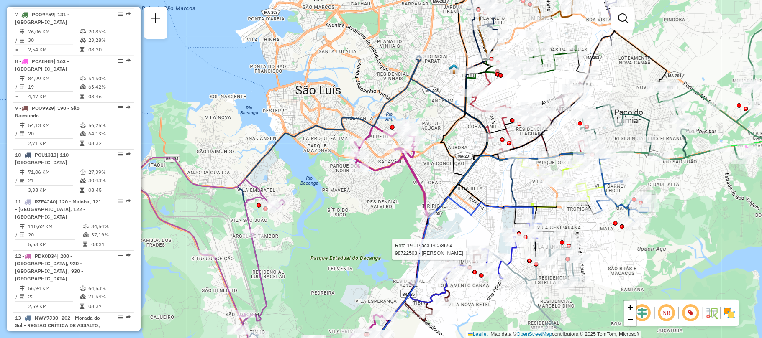
drag, startPoint x: 506, startPoint y: 229, endPoint x: 469, endPoint y: 242, distance: 38.5
click at [469, 242] on div "Rota 19 - Placa PCA8654 98722503 - LEILDA SOUSA DA SILV Janela de atendimento G…" at bounding box center [381, 169] width 762 height 338
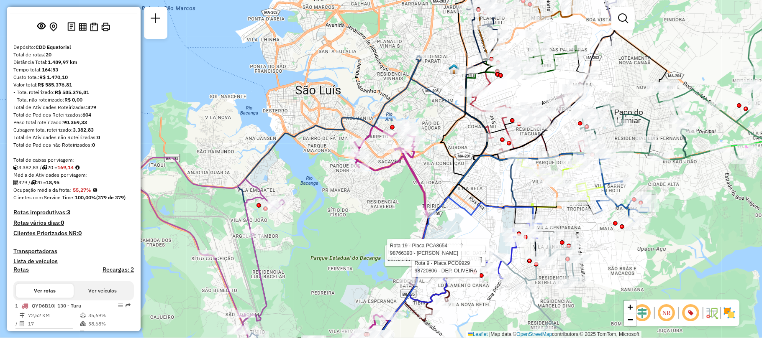
scroll to position [0, 0]
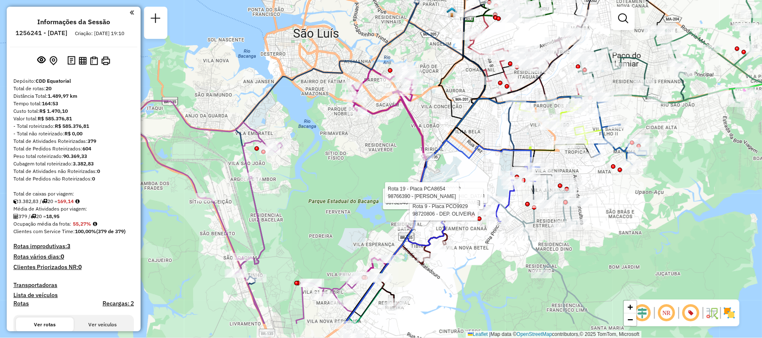
drag, startPoint x: 418, startPoint y: 179, endPoint x: 421, endPoint y: 131, distance: 48.2
click at [421, 131] on icon at bounding box center [389, 173] width 75 height 213
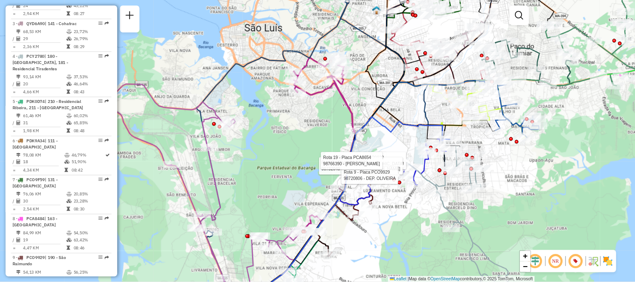
scroll to position [725, 0]
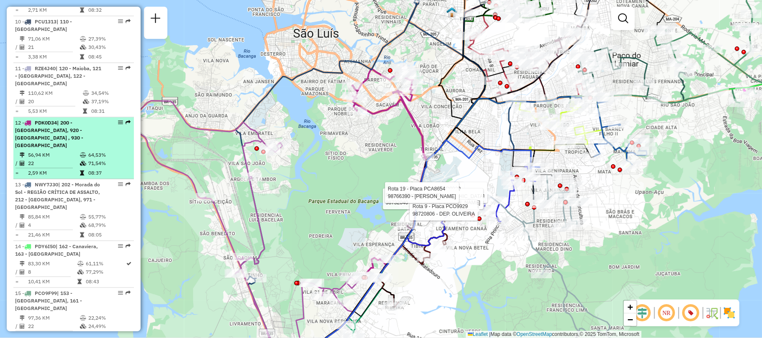
click at [84, 153] on icon at bounding box center [83, 155] width 6 height 5
select select "**********"
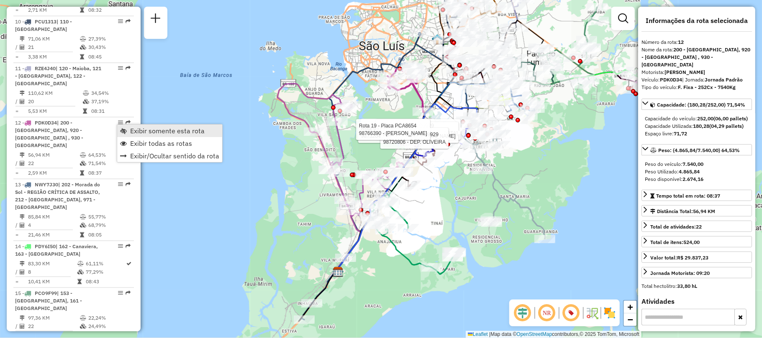
click at [171, 133] on span "Exibir somente esta rota" at bounding box center [167, 131] width 74 height 7
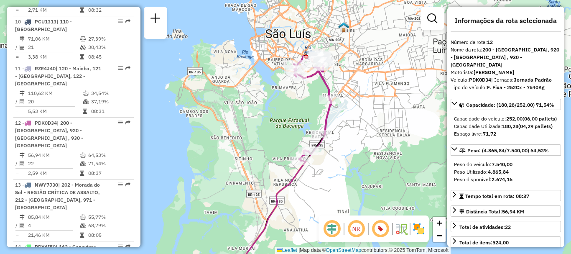
drag, startPoint x: 676, startPoint y: 19, endPoint x: 374, endPoint y: 185, distance: 344.9
click at [374, 185] on div "Janela de atendimento Grade de atendimento Capacidade Transportadoras Veículos …" at bounding box center [285, 127] width 571 height 254
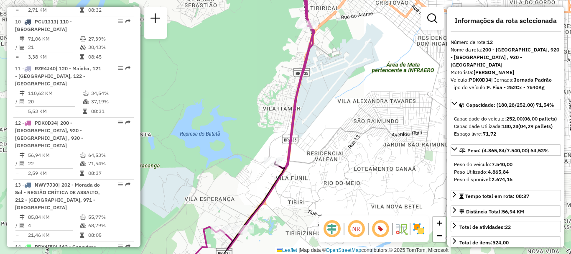
drag, startPoint x: 325, startPoint y: 109, endPoint x: 358, endPoint y: 141, distance: 46.5
click at [357, 141] on div "Janela de atendimento Grade de atendimento Capacidade Transportadoras Veículos …" at bounding box center [285, 127] width 571 height 254
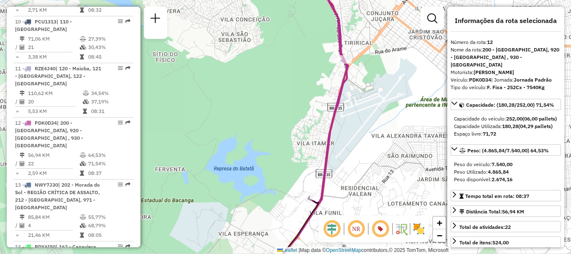
drag, startPoint x: 358, startPoint y: 141, endPoint x: 378, endPoint y: 159, distance: 26.1
click at [378, 159] on div "Janela de atendimento Grade de atendimento Capacidade Transportadoras Veículos …" at bounding box center [285, 127] width 571 height 254
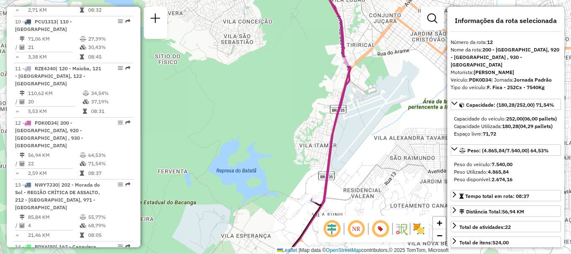
click at [375, 100] on div "Janela de atendimento Grade de atendimento Capacidade Transportadoras Veículos …" at bounding box center [285, 127] width 571 height 254
click at [375, 110] on div "Janela de atendimento Grade de atendimento Capacidade Transportadoras Veículos …" at bounding box center [285, 127] width 571 height 254
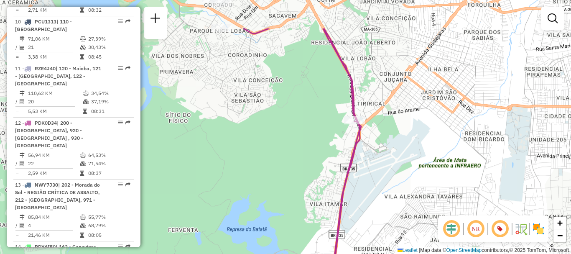
drag, startPoint x: 379, startPoint y: 147, endPoint x: 384, endPoint y: 200, distance: 53.0
click at [385, 197] on div "Janela de atendimento Grade de atendimento Capacidade Transportadoras Veículos …" at bounding box center [285, 127] width 571 height 254
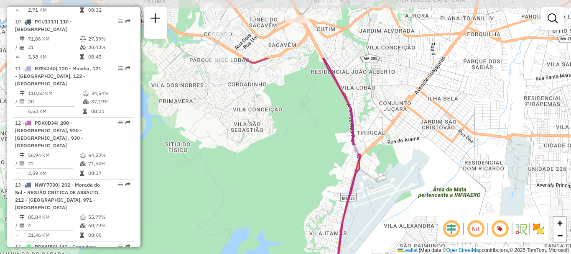
click at [383, 206] on div "Janela de atendimento Grade de atendimento Capacidade Transportadoras Veículos …" at bounding box center [285, 127] width 571 height 254
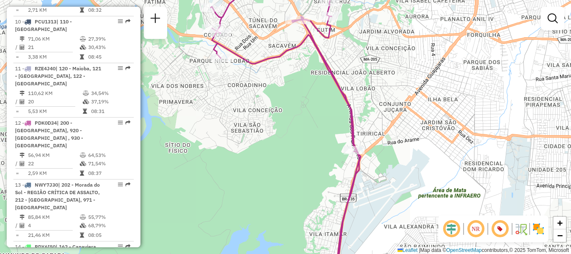
drag, startPoint x: 367, startPoint y: 60, endPoint x: 372, endPoint y: 78, distance: 18.6
click at [367, 61] on div "Janela de atendimento Grade de atendimento Capacidade Transportadoras Veículos …" at bounding box center [285, 127] width 571 height 254
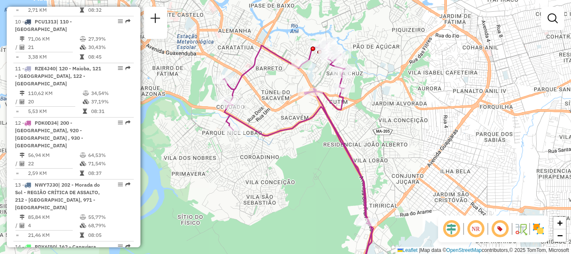
drag, startPoint x: 372, startPoint y: 78, endPoint x: 379, endPoint y: 133, distance: 55.8
click at [379, 133] on div "Janela de atendimento Grade de atendimento Capacidade Transportadoras Veículos …" at bounding box center [285, 127] width 571 height 254
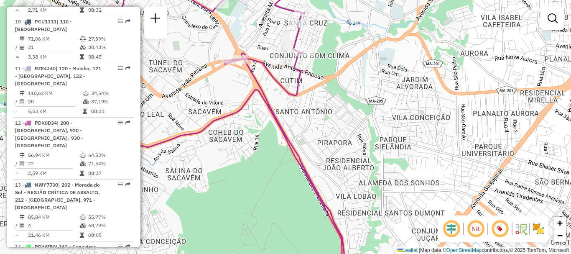
drag, startPoint x: 309, startPoint y: 66, endPoint x: 319, endPoint y: 88, distance: 24.5
click at [313, 80] on div "Janela de atendimento Grade de atendimento Capacidade Transportadoras Veículos …" at bounding box center [285, 127] width 571 height 254
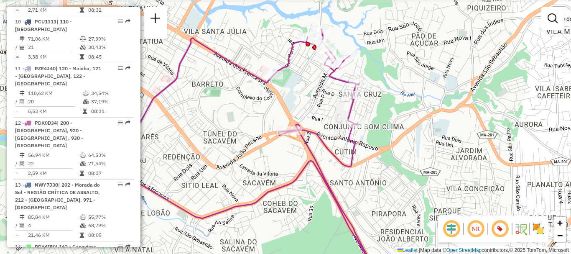
drag, startPoint x: 319, startPoint y: 88, endPoint x: 370, endPoint y: 142, distance: 74.3
click at [370, 142] on div "Janela de atendimento Grade de atendimento Capacidade Transportadoras Veículos …" at bounding box center [285, 127] width 571 height 254
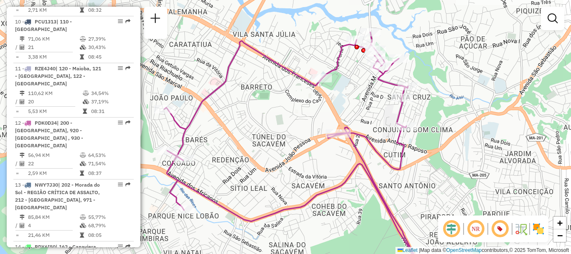
drag, startPoint x: 355, startPoint y: 132, endPoint x: 405, endPoint y: 134, distance: 49.4
click at [405, 134] on icon at bounding box center [297, 156] width 266 height 249
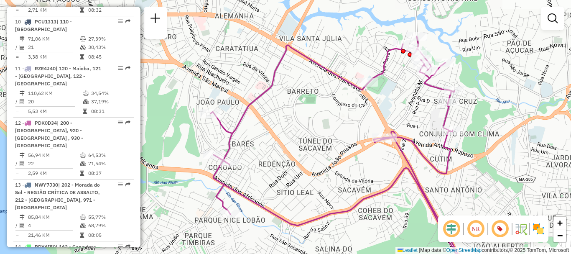
drag, startPoint x: 428, startPoint y: 195, endPoint x: 471, endPoint y: 200, distance: 42.5
click at [471, 200] on div "Janela de atendimento Grade de atendimento Capacidade Transportadoras Veículos …" at bounding box center [285, 127] width 571 height 254
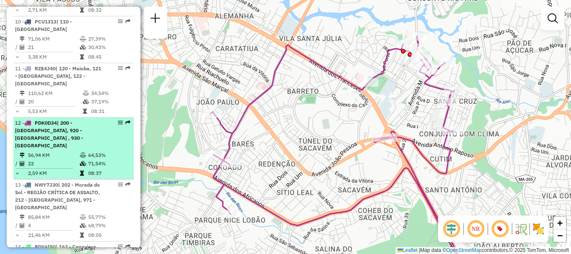
select select "**********"
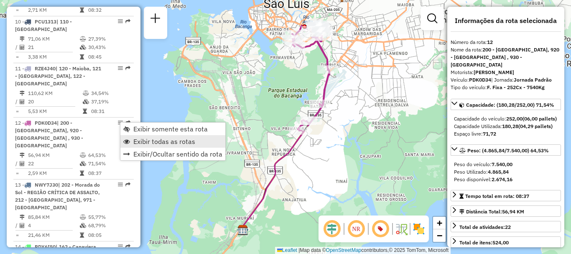
click at [152, 141] on span "Exibir todas as rotas" at bounding box center [164, 141] width 62 height 7
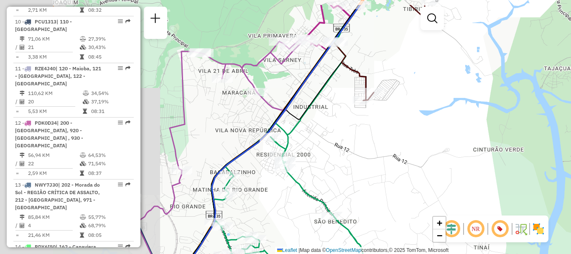
drag, startPoint x: 293, startPoint y: 147, endPoint x: 500, endPoint y: 177, distance: 209.3
click at [500, 177] on div "Janela de atendimento Grade de atendimento Capacidade Transportadoras Veículos …" at bounding box center [285, 127] width 571 height 254
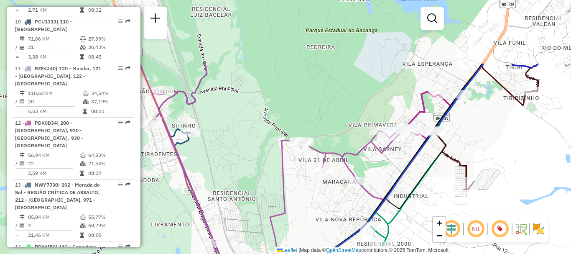
drag, startPoint x: 361, startPoint y: 124, endPoint x: 443, endPoint y: 208, distance: 117.8
click at [443, 208] on div "Janela de atendimento Grade de atendimento Capacidade Transportadoras Veículos …" at bounding box center [285, 127] width 571 height 254
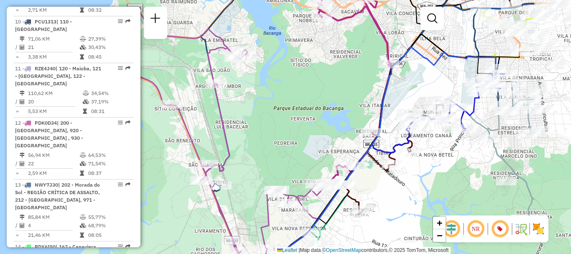
drag, startPoint x: 336, startPoint y: 163, endPoint x: 185, endPoint y: 174, distance: 150.6
click at [241, 182] on div "Janela de atendimento Grade de atendimento Capacidade Transportadoras Veículos …" at bounding box center [285, 127] width 571 height 254
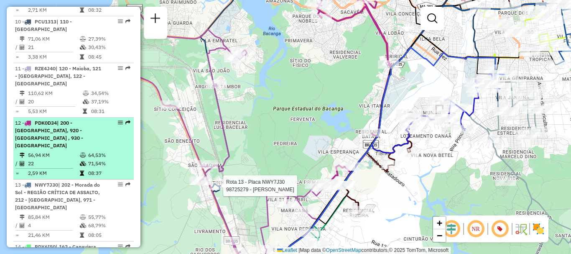
drag, startPoint x: 115, startPoint y: 124, endPoint x: 110, endPoint y: 126, distance: 4.9
click at [97, 136] on div "12 - PDK0D34 | 200 - Vila Esperança, 920 - João Paulo , 930 - Vila Palmeira" at bounding box center [59, 134] width 89 height 30
select select "**********"
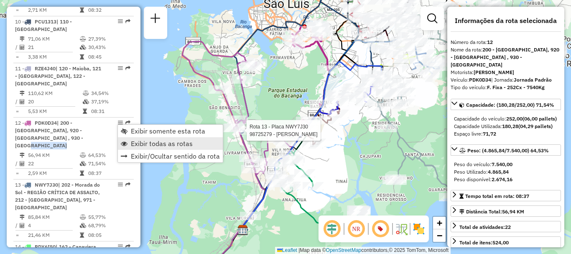
click at [144, 141] on span "Exibir todas as rotas" at bounding box center [162, 143] width 62 height 7
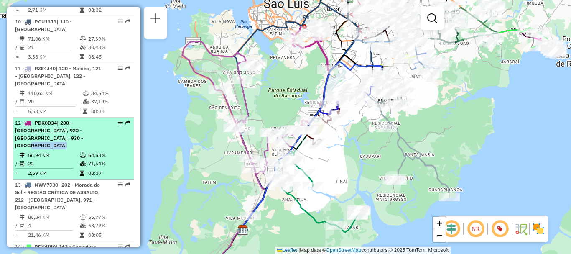
drag, startPoint x: 120, startPoint y: 125, endPoint x: 115, endPoint y: 120, distance: 6.5
click at [118, 120] on em at bounding box center [120, 122] width 5 height 5
select select "**********"
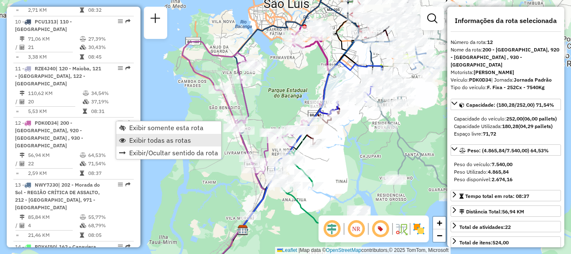
click at [146, 143] on span "Exibir todas as rotas" at bounding box center [160, 140] width 62 height 7
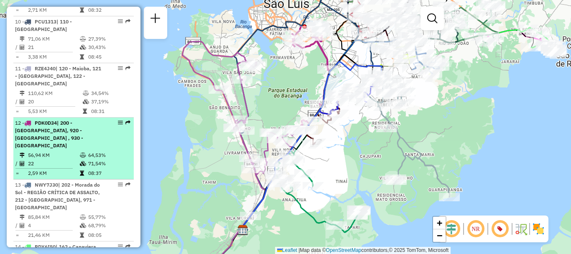
select select "**********"
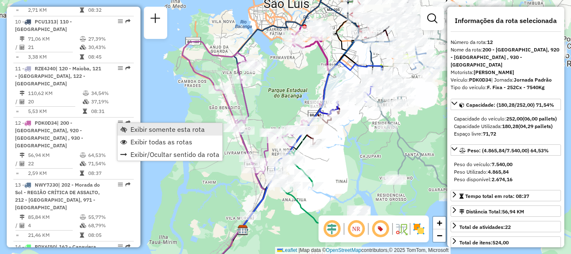
click at [126, 128] on span "Exibir somente esta rota" at bounding box center [123, 129] width 7 height 7
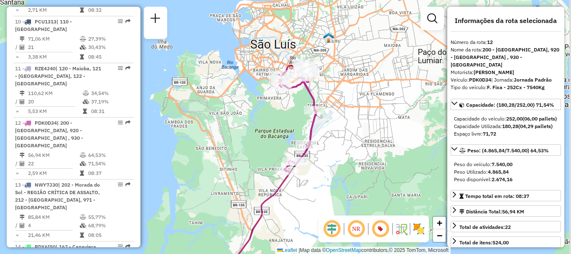
drag, startPoint x: 332, startPoint y: 134, endPoint x: 316, endPoint y: 184, distance: 52.5
click at [316, 184] on div "Janela de atendimento Grade de atendimento Capacidade Transportadoras Veículos …" at bounding box center [285, 127] width 571 height 254
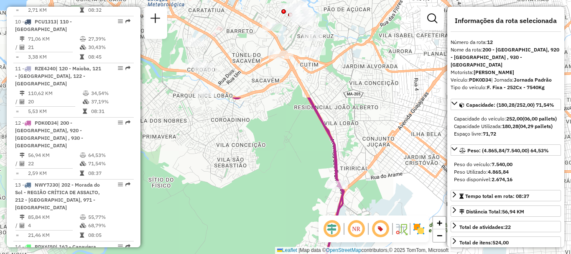
drag, startPoint x: 303, startPoint y: 104, endPoint x: 335, endPoint y: 220, distance: 120.2
click at [335, 220] on hb-router-mapa "Informações da Sessão 1256241 - 30/08/2025 Criação: 29/08/2025 19:10 Depósito: …" at bounding box center [285, 127] width 571 height 254
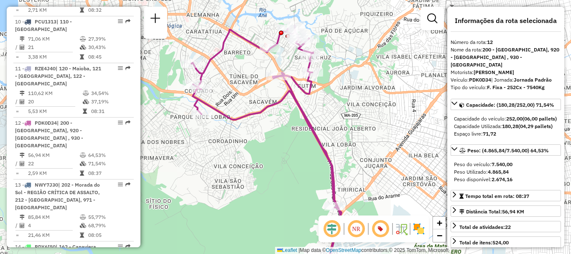
drag, startPoint x: 290, startPoint y: 131, endPoint x: 287, endPoint y: 158, distance: 26.5
click at [287, 158] on div "Janela de atendimento Grade de atendimento Capacidade Transportadoras Veículos …" at bounding box center [285, 127] width 571 height 254
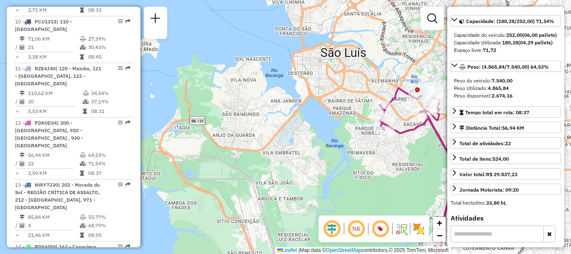
scroll to position [0, 0]
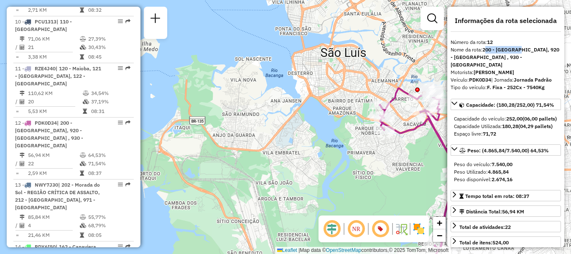
drag, startPoint x: 487, startPoint y: 50, endPoint x: 515, endPoint y: 50, distance: 28.4
click at [515, 50] on strong "200 - Vila Esperança, 920 - João Paulo , 930 - Vila Palmeira" at bounding box center [505, 56] width 109 height 21
click at [487, 50] on strong "200 - Vila Esperança, 920 - João Paulo , 930 - Vila Palmeira" at bounding box center [505, 56] width 109 height 21
drag, startPoint x: 486, startPoint y: 49, endPoint x: 502, endPoint y: 50, distance: 16.4
click at [502, 50] on strong "200 - Vila Esperança, 920 - João Paulo , 930 - Vila Palmeira" at bounding box center [505, 56] width 109 height 21
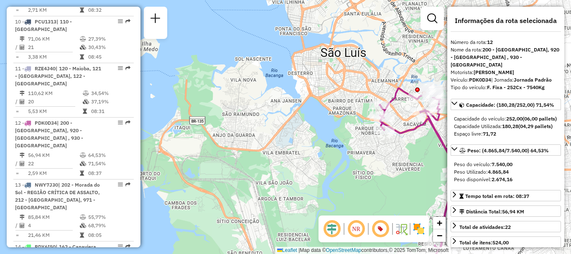
click at [485, 48] on strong "200 - Vila Esperança, 920 - João Paulo , 930 - Vila Palmeira" at bounding box center [505, 56] width 109 height 21
drag, startPoint x: 485, startPoint y: 48, endPoint x: 534, endPoint y: 56, distance: 49.2
click at [534, 56] on div "Nome da rota: 200 - Vila Esperança, 920 - João Paulo , 930 - Vila Palmeira" at bounding box center [506, 57] width 110 height 23
copy strong "200 - Vila Esperança, 920 - João Paulo , 930 - Vila Palmeira"
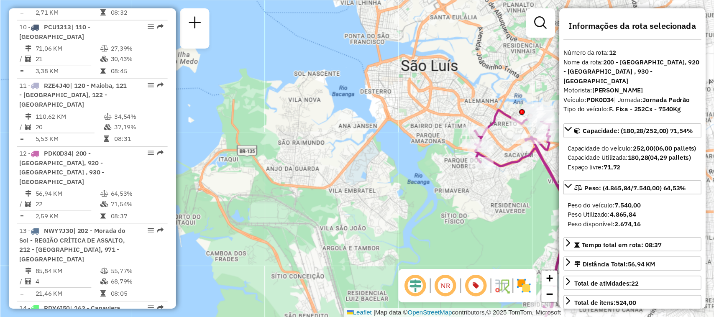
scroll to position [923, 0]
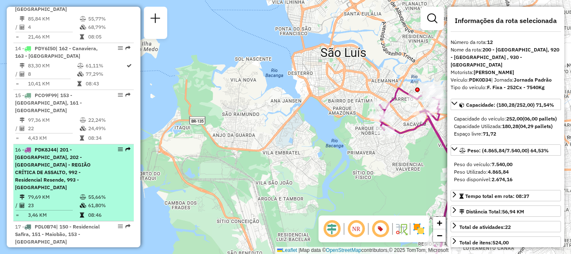
click at [91, 146] on span "| 201 - Vila Sarney, 202 - Morada do Sol - REGIÃO CRÍTICA DE ASSALTO, 992 - Res…" at bounding box center [53, 168] width 76 height 44
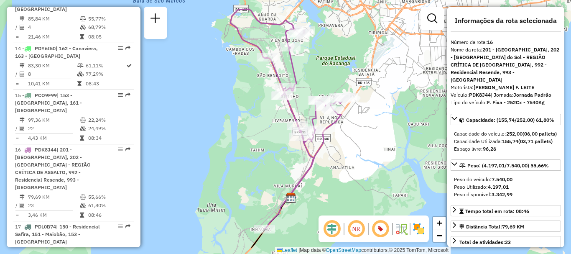
drag, startPoint x: 357, startPoint y: 162, endPoint x: 344, endPoint y: 164, distance: 13.1
click at [344, 164] on div "Janela de atendimento Grade de atendimento Capacidade Transportadoras Veículos …" at bounding box center [285, 127] width 571 height 254
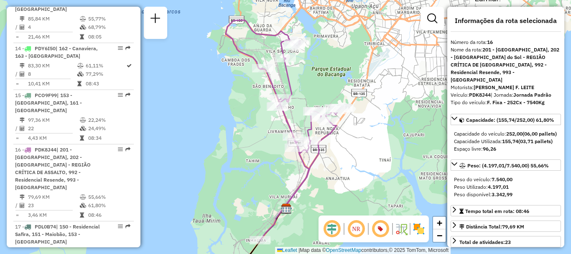
drag, startPoint x: 287, startPoint y: 157, endPoint x: 282, endPoint y: 164, distance: 8.6
click at [282, 166] on div "Janela de atendimento Grade de atendimento Capacidade Transportadoras Veículos …" at bounding box center [285, 127] width 571 height 254
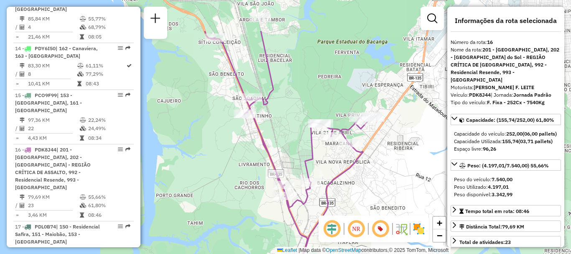
drag, startPoint x: 264, startPoint y: 151, endPoint x: 238, endPoint y: 199, distance: 54.7
click at [242, 208] on div "Janela de atendimento Grade de atendimento Capacidade Transportadoras Veículos …" at bounding box center [285, 127] width 571 height 254
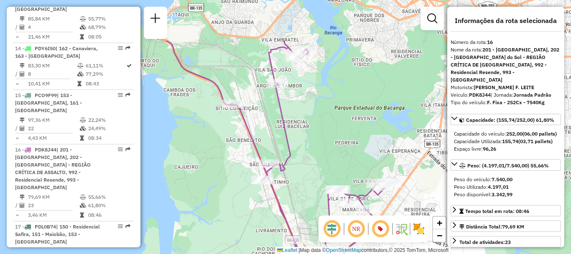
drag, startPoint x: 233, startPoint y: 149, endPoint x: 251, endPoint y: 215, distance: 68.6
click at [251, 215] on div "Janela de atendimento Grade de atendimento Capacidade Transportadoras Veículos …" at bounding box center [285, 127] width 571 height 254
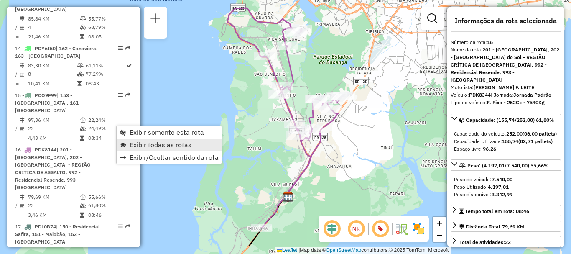
click at [136, 143] on span "Exibir todas as rotas" at bounding box center [161, 144] width 62 height 7
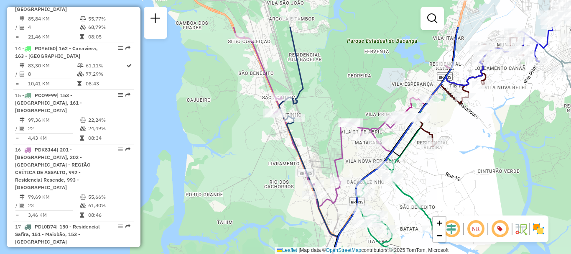
drag, startPoint x: 228, startPoint y: 131, endPoint x: 231, endPoint y: 151, distance: 19.5
click at [231, 151] on div "Janela de atendimento Grade de atendimento Capacidade Transportadoras Veículos …" at bounding box center [285, 127] width 571 height 254
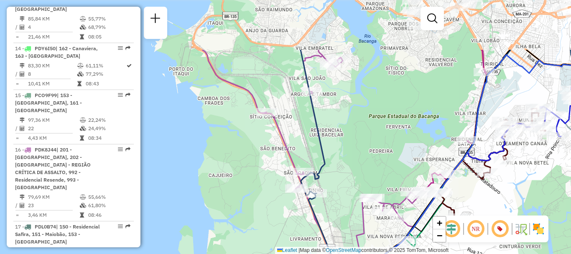
drag, startPoint x: 228, startPoint y: 152, endPoint x: 249, endPoint y: 218, distance: 68.4
click at [249, 218] on div "Janela de atendimento Grade de atendimento Capacidade Transportadoras Veículos …" at bounding box center [285, 127] width 571 height 254
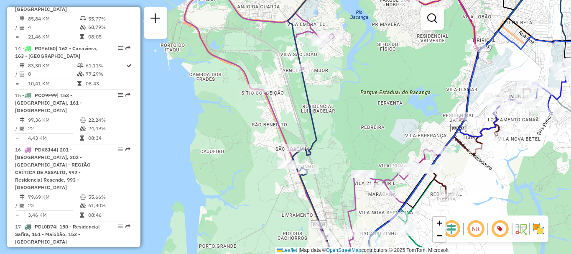
drag, startPoint x: 246, startPoint y: 181, endPoint x: 238, endPoint y: 157, distance: 25.3
click at [238, 157] on div "Janela de atendimento Grade de atendimento Capacidade Transportadoras Veículos …" at bounding box center [285, 127] width 571 height 254
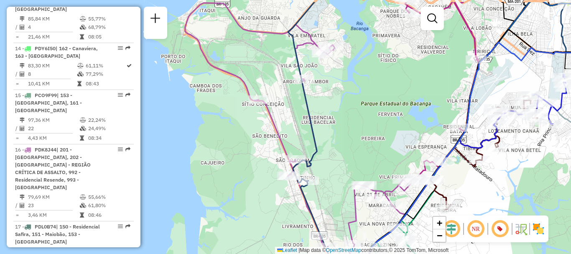
drag, startPoint x: 229, startPoint y: 167, endPoint x: 226, endPoint y: 195, distance: 27.8
click at [226, 195] on div "Janela de atendimento Grade de atendimento Capacidade Transportadoras Veículos …" at bounding box center [285, 127] width 571 height 254
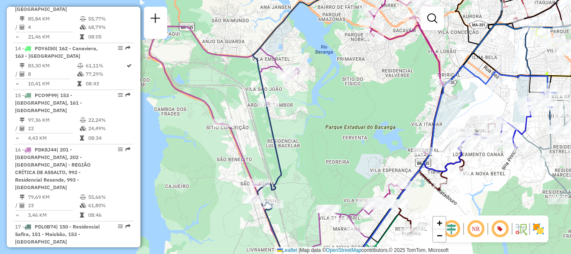
drag, startPoint x: 411, startPoint y: 146, endPoint x: 376, endPoint y: 169, distance: 42.5
click at [376, 169] on div "Janela de atendimento Grade de atendimento Capacidade Transportadoras Veículos …" at bounding box center [285, 127] width 571 height 254
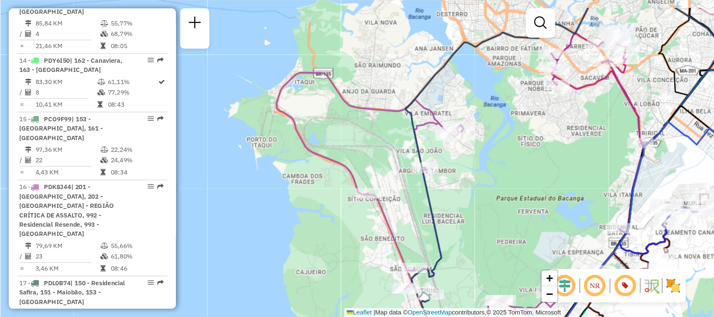
scroll to position [923, 0]
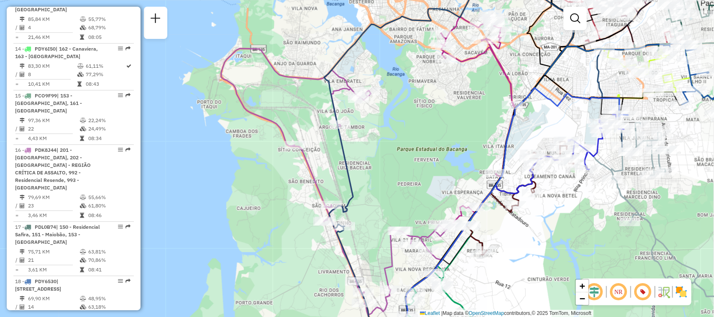
drag, startPoint x: 571, startPoint y: 1, endPoint x: 228, endPoint y: 197, distance: 395.0
click at [228, 197] on div "Janela de atendimento Grade de atendimento Capacidade Transportadoras Veículos …" at bounding box center [357, 158] width 714 height 317
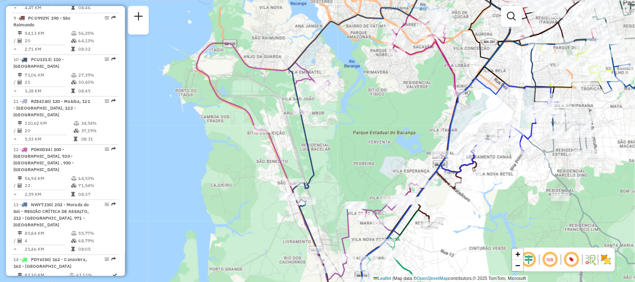
scroll to position [892, 0]
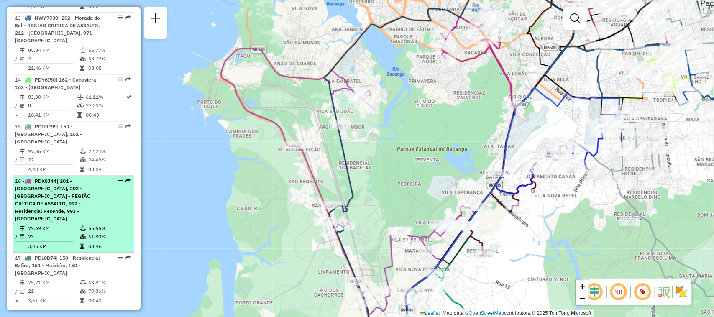
click at [118, 177] on div "16 - PDK8J44 | 201 - Vila Sarney, 202 - Morada do Sol - REGIÃO CRÍTICA DE ASSAL…" at bounding box center [73, 199] width 117 height 45
select select "**********"
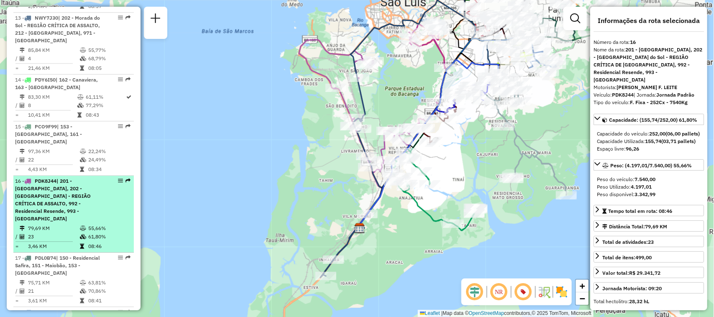
drag, startPoint x: 115, startPoint y: 155, endPoint x: 118, endPoint y: 159, distance: 4.3
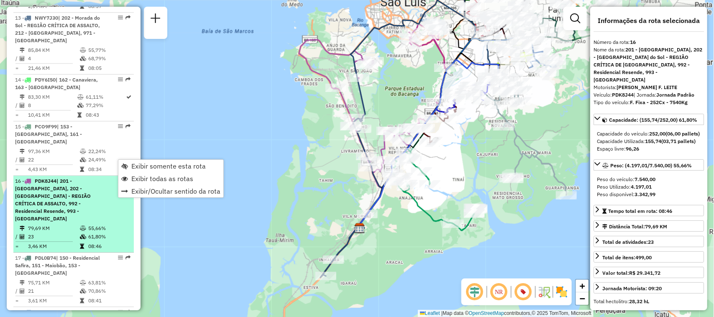
click at [118, 178] on em at bounding box center [120, 180] width 5 height 5
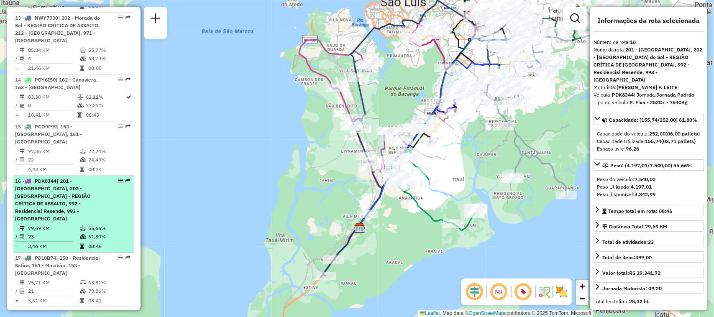
click at [118, 178] on em at bounding box center [120, 180] width 5 height 5
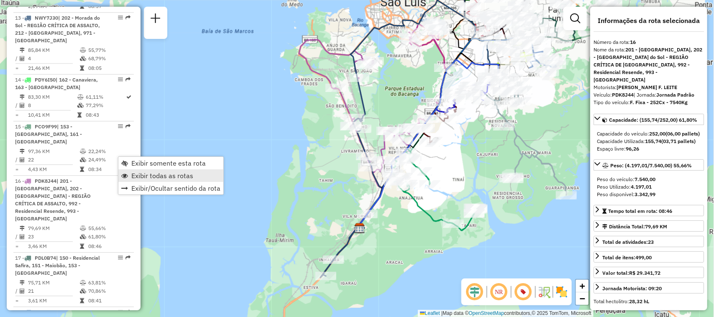
click at [141, 176] on span "Exibir todas as rotas" at bounding box center [162, 175] width 62 height 7
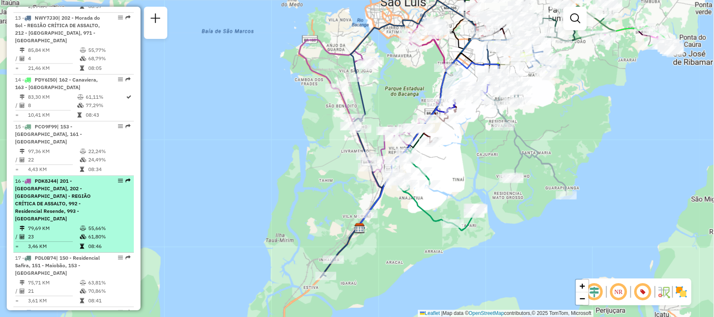
click at [115, 178] on div at bounding box center [117, 180] width 25 height 5
select select "**********"
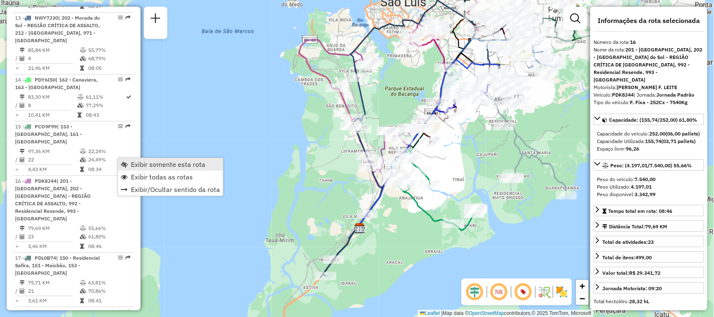
click at [126, 166] on span "Exibir somente esta rota" at bounding box center [124, 164] width 7 height 7
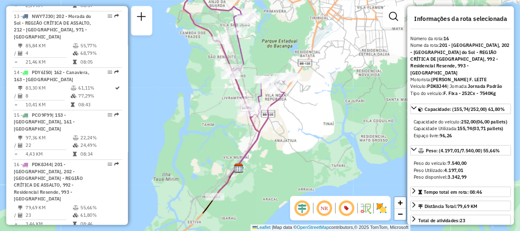
scroll to position [892, 0]
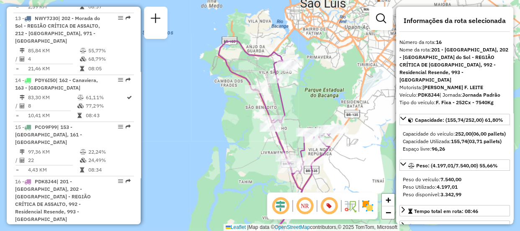
drag, startPoint x: 641, startPoint y: 19, endPoint x: 368, endPoint y: 190, distance: 321.6
click at [368, 190] on div "Janela de atendimento Grade de atendimento Capacidade Transportadoras Veículos …" at bounding box center [260, 115] width 520 height 231
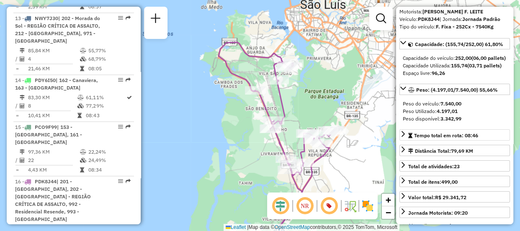
scroll to position [0, 0]
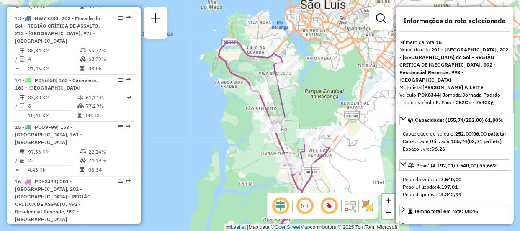
click at [435, 49] on div "Nome da rota: 201 - Vila Sarney, 202 - Morada do Sol - REGIÃO CRÍTICA DE ASSALT…" at bounding box center [454, 65] width 110 height 38
click at [433, 47] on strong "201 - Vila Sarney, 202 - Morada do Sol - REGIÃO CRÍTICA DE ASSALTO, 992 - Resid…" at bounding box center [453, 64] width 109 height 36
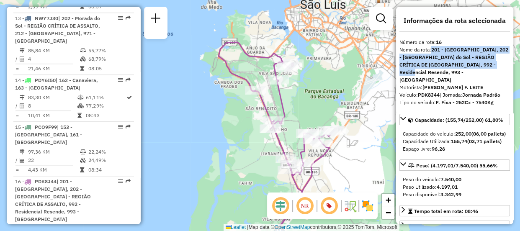
drag, startPoint x: 433, startPoint y: 50, endPoint x: 488, endPoint y: 66, distance: 58.0
click at [488, 66] on div "Nome da rota: 201 - Vila Sarney, 202 - Morada do Sol - REGIÃO CRÍTICA DE ASSALT…" at bounding box center [454, 65] width 110 height 38
copy strong "201 - Vila Sarney, 202 - Morada do Sol - REGIÃO CRÍTICA DE ASSALTO, 992 - Resid…"
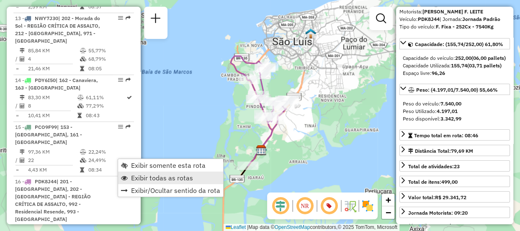
click at [144, 175] on span "Exibir todas as rotas" at bounding box center [162, 177] width 62 height 7
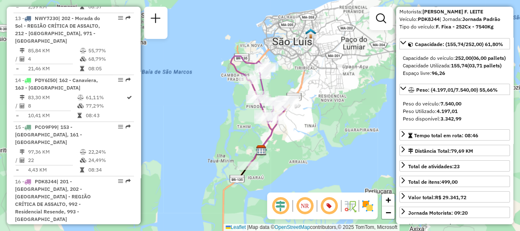
click at [144, 175] on span "Exibir todas as rotas" at bounding box center [162, 177] width 62 height 7
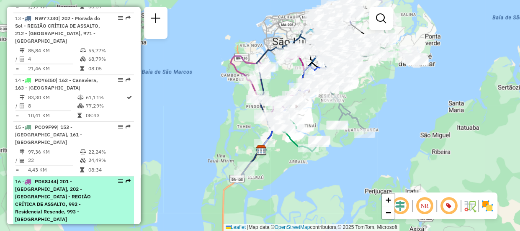
select select "**********"
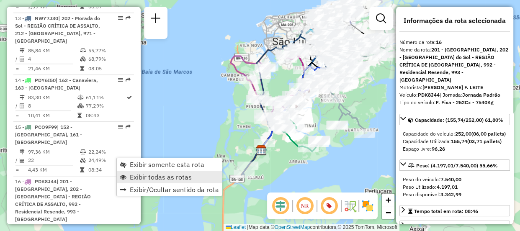
click at [144, 176] on span "Exibir todas as rotas" at bounding box center [161, 177] width 62 height 7
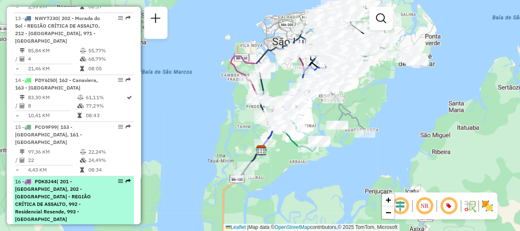
select select "**********"
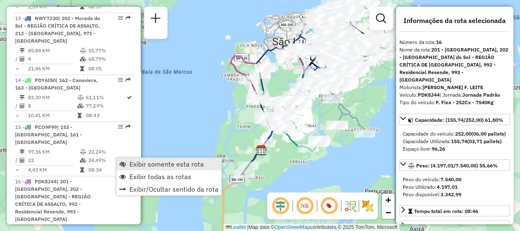
click at [134, 161] on span "Exibir somente esta rota" at bounding box center [166, 164] width 74 height 7
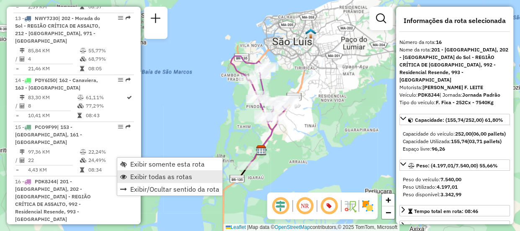
click at [143, 170] on link "Exibir todas as rotas" at bounding box center [169, 176] width 105 height 13
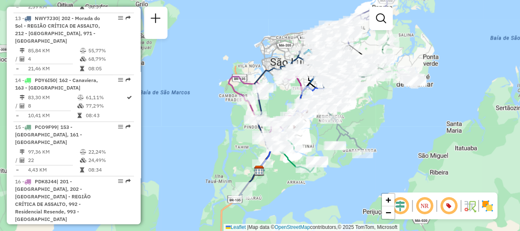
drag, startPoint x: 341, startPoint y: 135, endPoint x: 335, endPoint y: 151, distance: 16.8
click at [338, 156] on div "Janela de atendimento Grade de atendimento Capacidade Transportadoras Veículos …" at bounding box center [260, 115] width 520 height 231
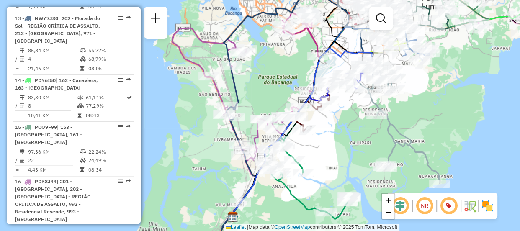
drag, startPoint x: 323, startPoint y: 136, endPoint x: 371, endPoint y: 156, distance: 52.3
click at [371, 156] on div "Janela de atendimento Grade de atendimento Capacidade Transportadoras Veículos …" at bounding box center [260, 115] width 520 height 231
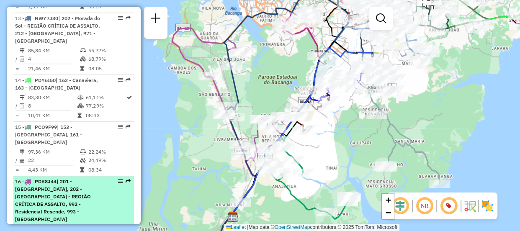
drag, startPoint x: 115, startPoint y: 155, endPoint x: 120, endPoint y: 159, distance: 6.3
click at [120, 179] on em at bounding box center [120, 181] width 5 height 5
select select "**********"
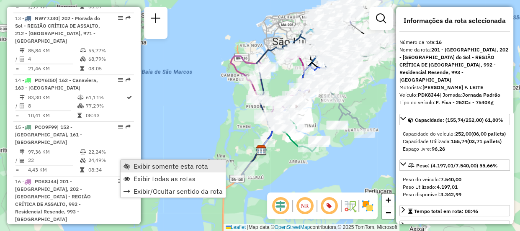
click at [175, 165] on span "Exibir somente esta rota" at bounding box center [170, 166] width 74 height 7
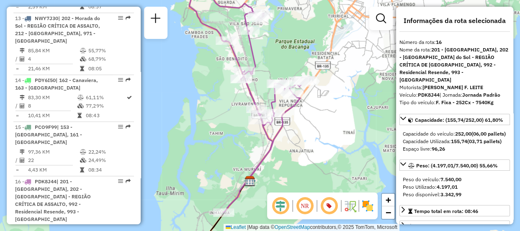
drag, startPoint x: 336, startPoint y: 117, endPoint x: 345, endPoint y: 114, distance: 9.7
click at [345, 114] on div "Janela de atendimento Grade de atendimento Capacidade Transportadoras Veículos …" at bounding box center [260, 115] width 520 height 231
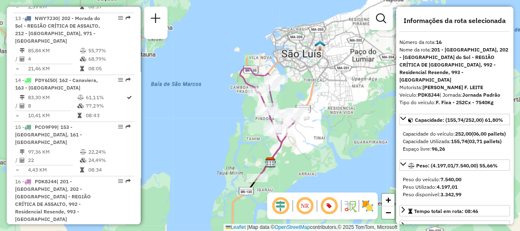
drag, startPoint x: 352, startPoint y: 113, endPoint x: 322, endPoint y: 114, distance: 29.8
click at [324, 126] on div "Janela de atendimento Grade de atendimento Capacidade Transportadoras Veículos …" at bounding box center [260, 115] width 520 height 231
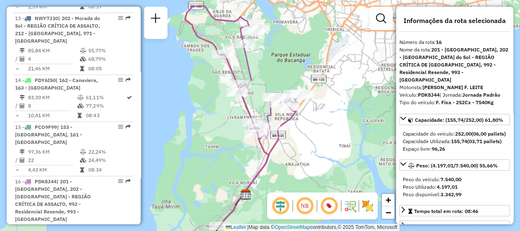
drag, startPoint x: 324, startPoint y: 111, endPoint x: 347, endPoint y: 90, distance: 32.0
click at [347, 90] on div "Janela de atendimento Grade de atendimento Capacidade Transportadoras Veículos …" at bounding box center [260, 115] width 520 height 231
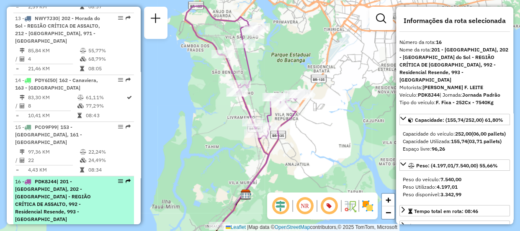
scroll to position [968, 0]
